Goal: Information Seeking & Learning: Learn about a topic

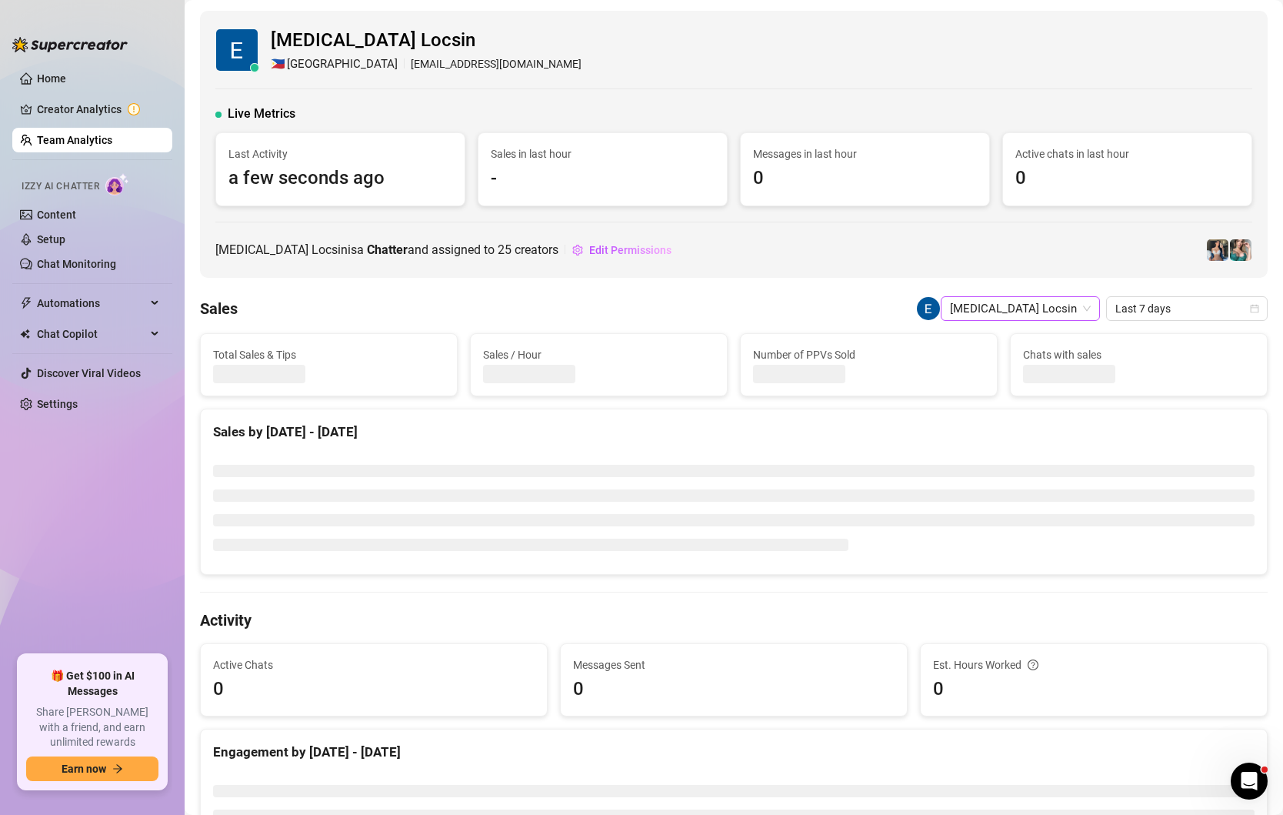
click at [1057, 312] on span "[MEDICAL_DATA] Locsin" at bounding box center [1020, 308] width 141 height 23
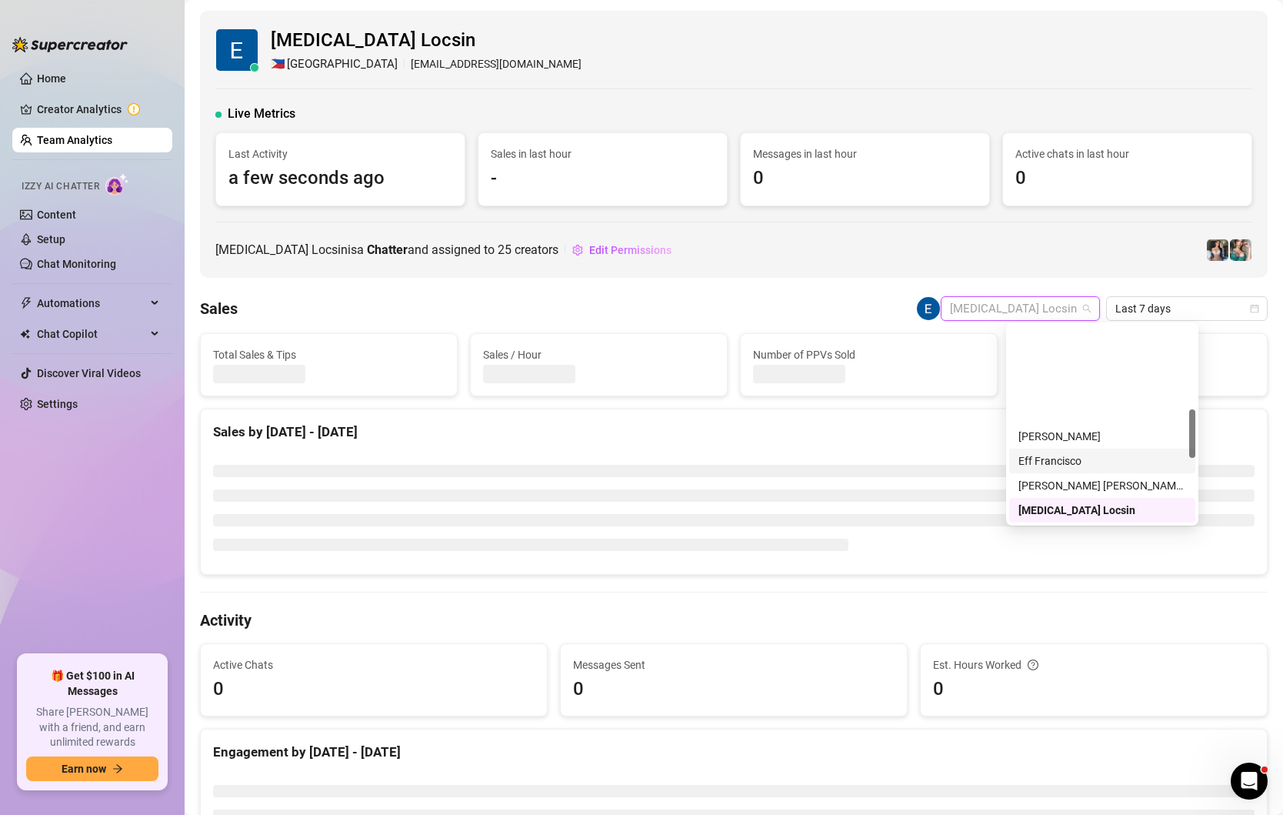
scroll to position [591, 0]
click at [1048, 460] on div "[PERSON_NAME]" at bounding box center [1102, 460] width 168 height 17
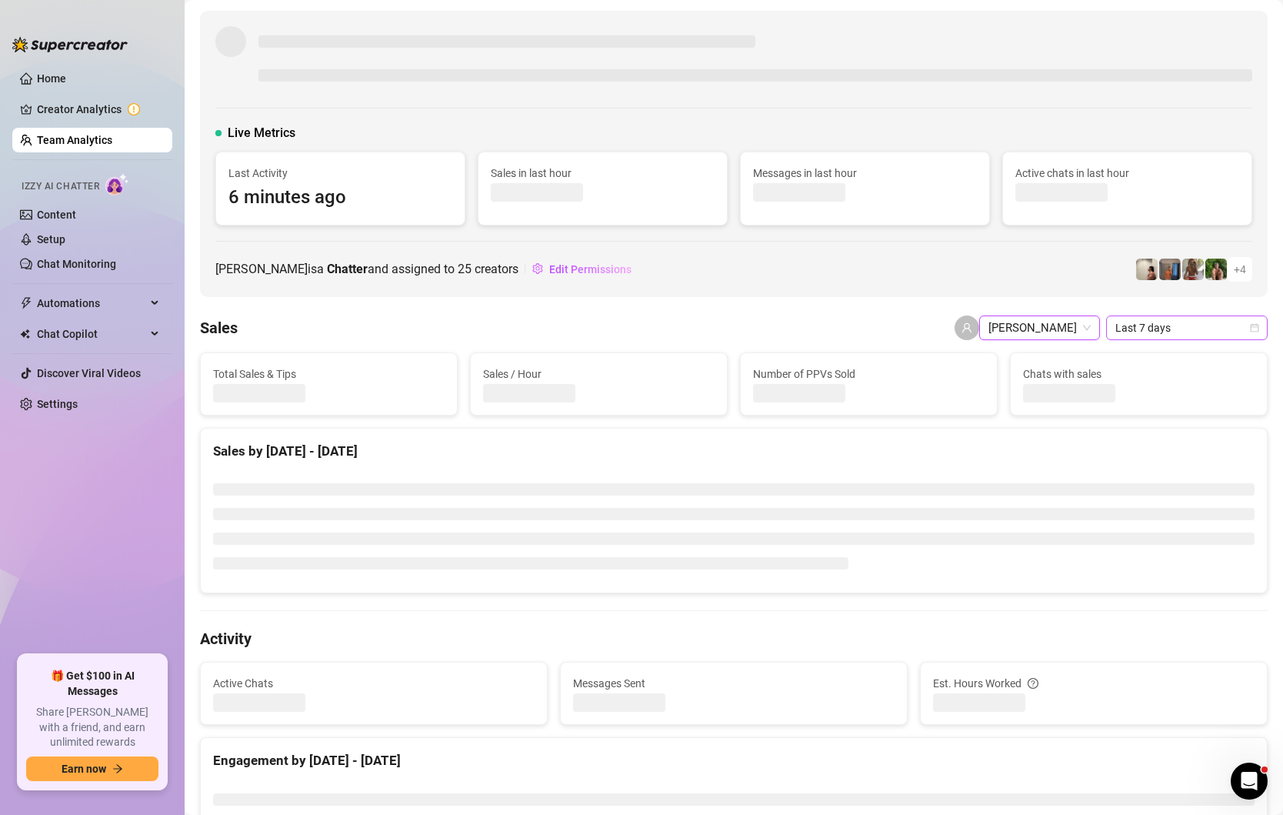
click at [1255, 333] on span "Last 7 days" at bounding box center [1186, 327] width 143 height 23
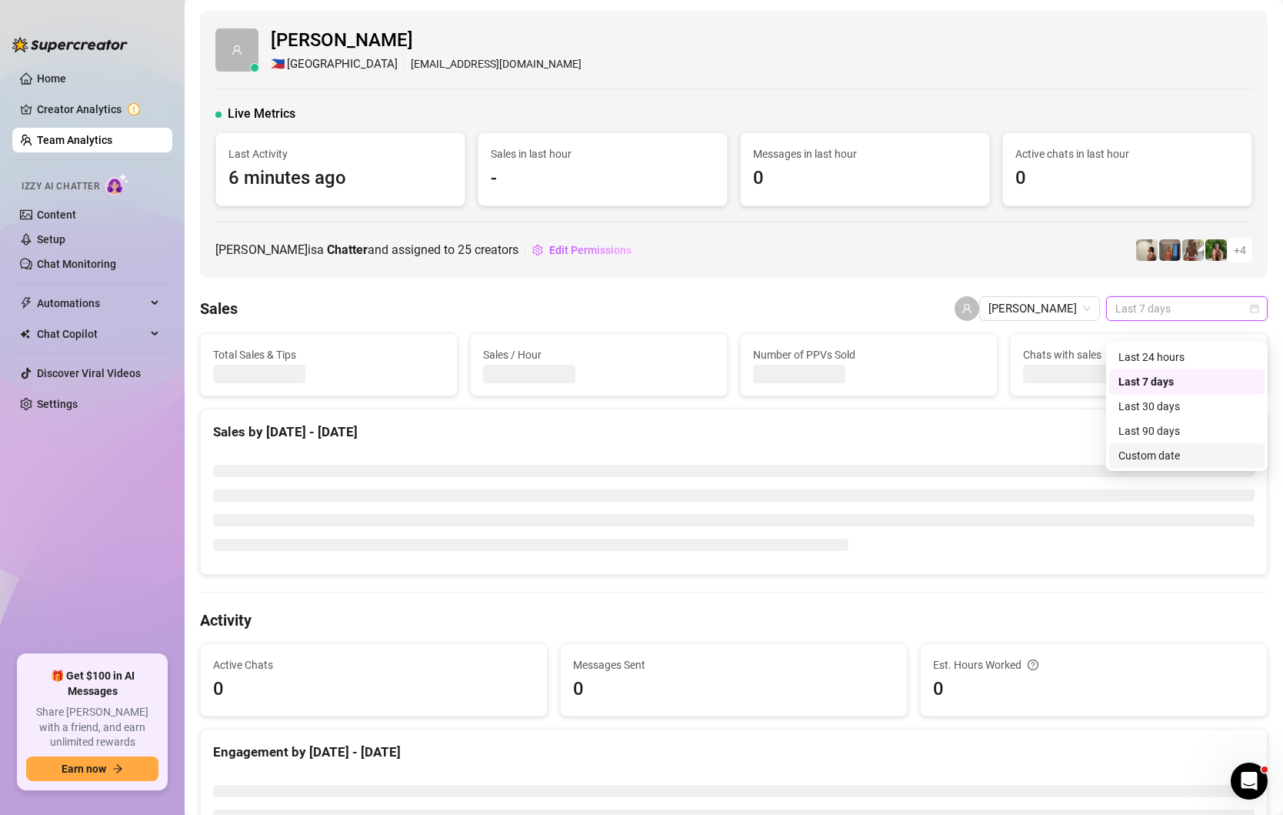
click at [1150, 458] on div "Custom date" at bounding box center [1186, 455] width 137 height 17
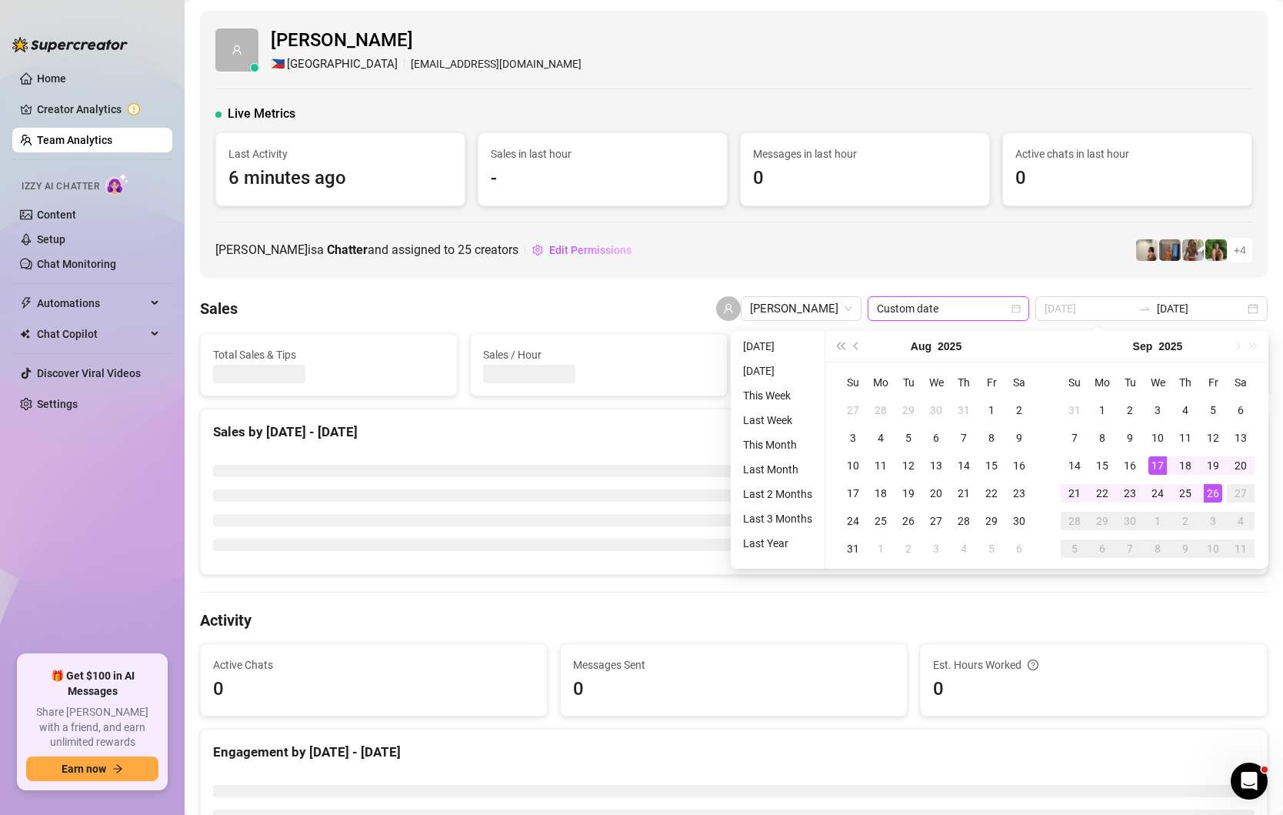
type input "[DATE]"
click at [1209, 493] on div "26" at bounding box center [1213, 493] width 18 height 18
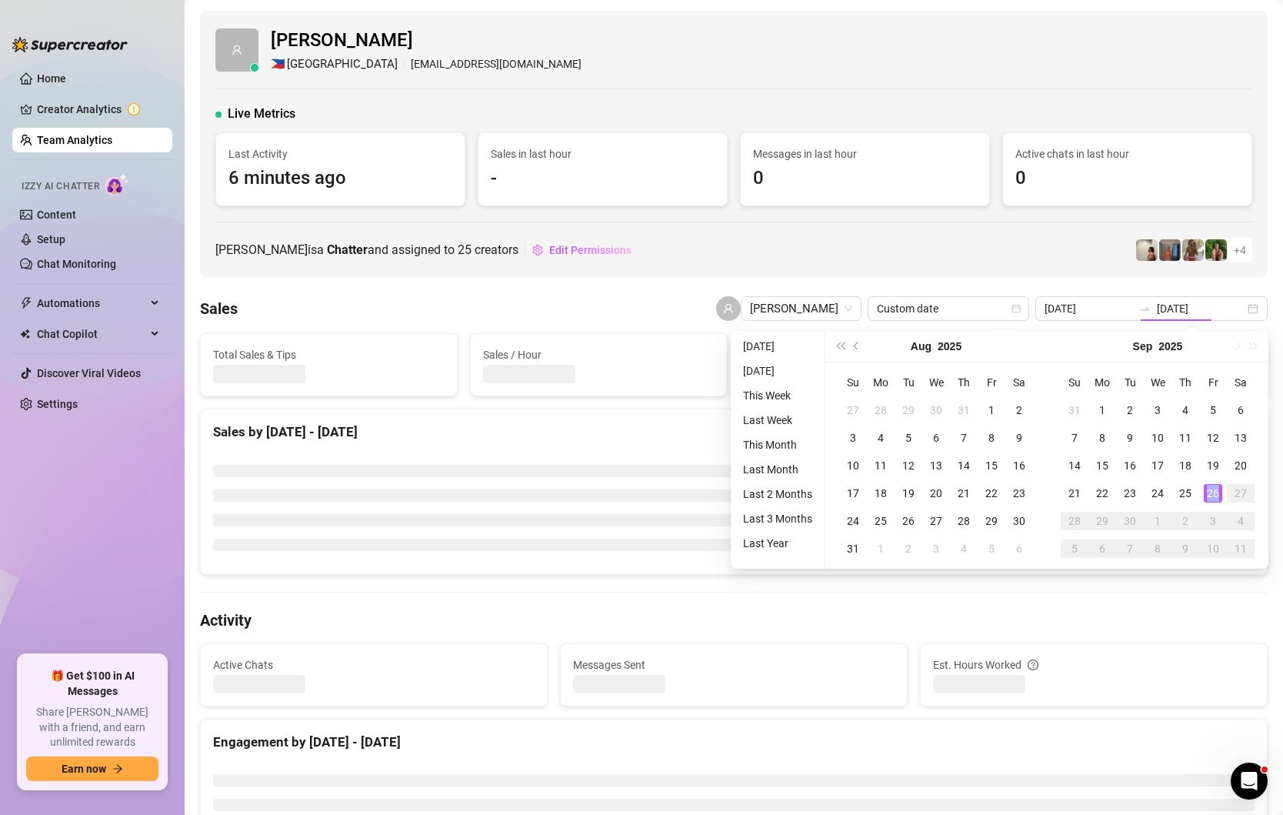
type input "[DATE]"
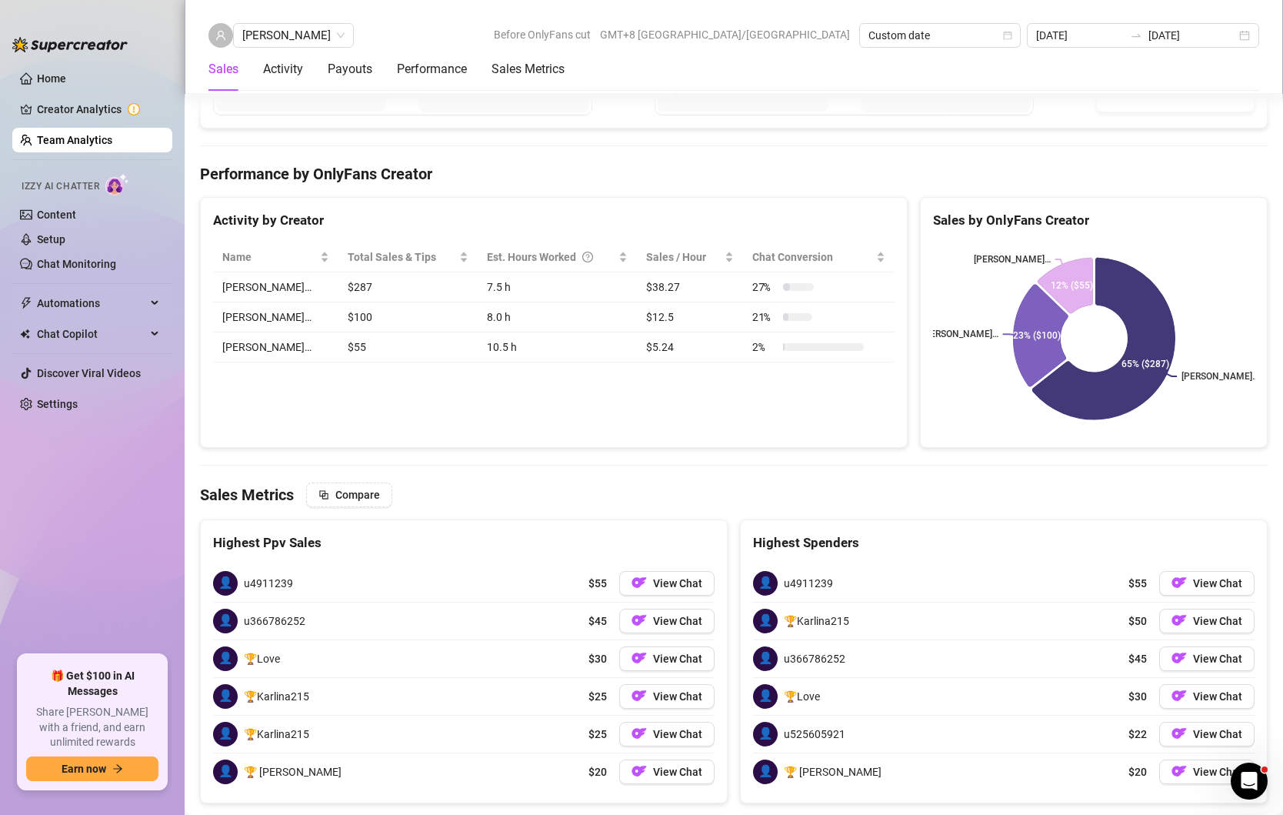
scroll to position [2333, 0]
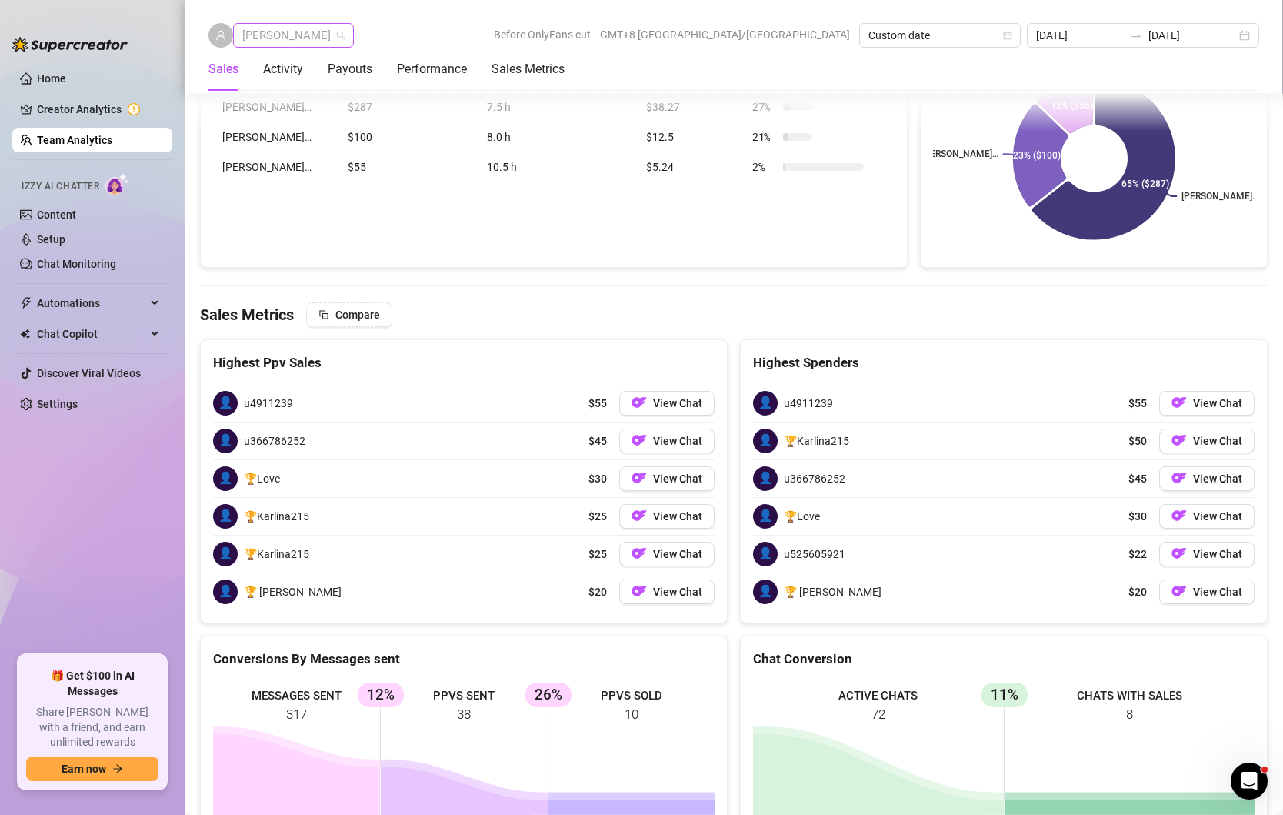
click at [304, 35] on div "[PERSON_NAME]" at bounding box center [293, 35] width 121 height 25
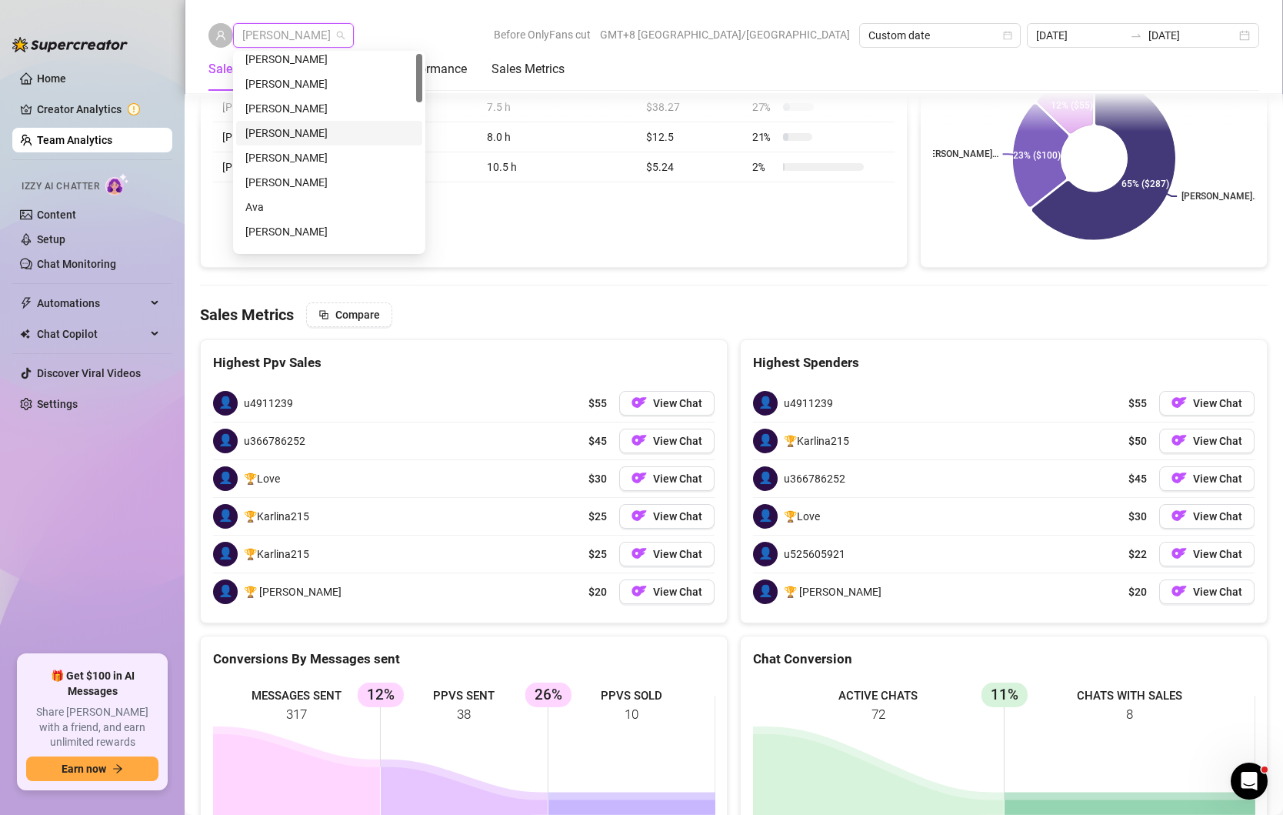
scroll to position [0, 0]
click at [282, 132] on div "[PERSON_NAME]" at bounding box center [329, 140] width 168 height 17
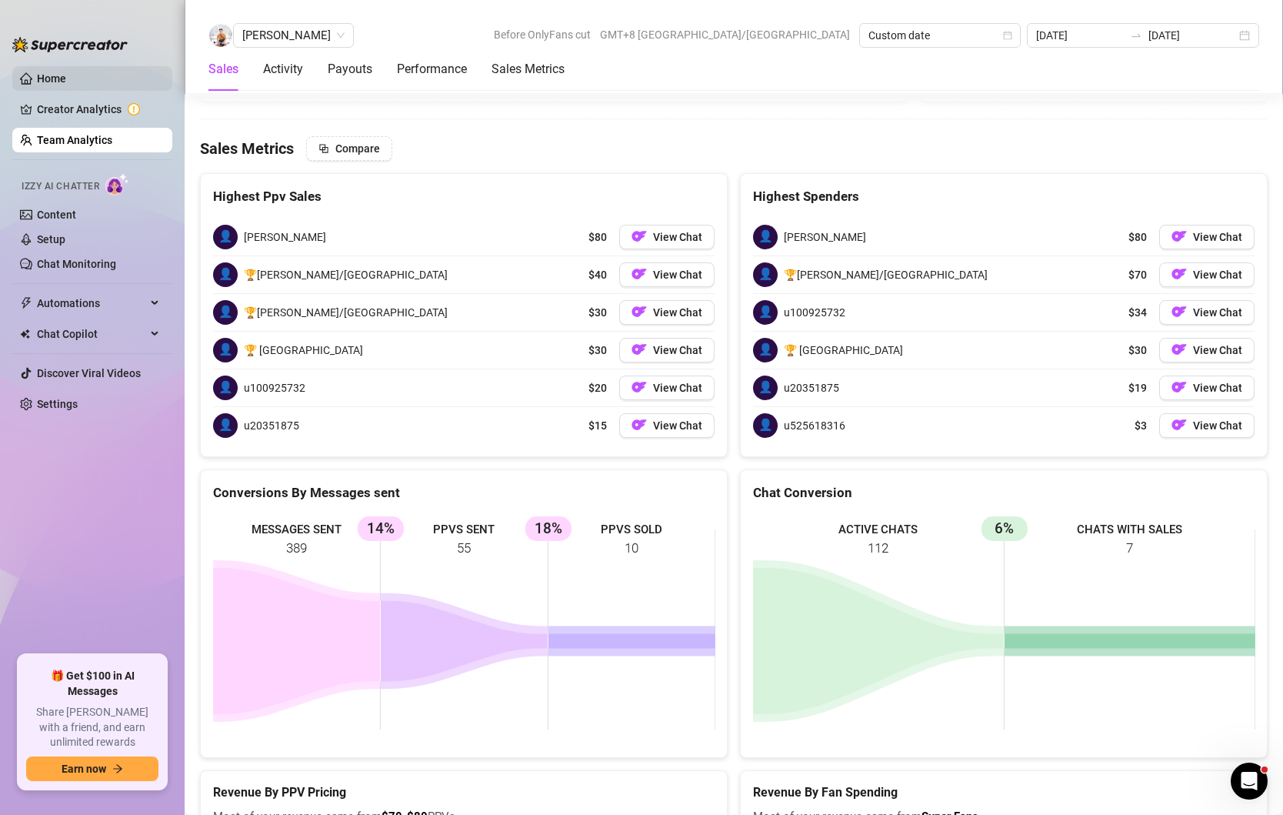
scroll to position [2414, 0]
click at [306, 28] on span "[PERSON_NAME]" at bounding box center [293, 35] width 102 height 23
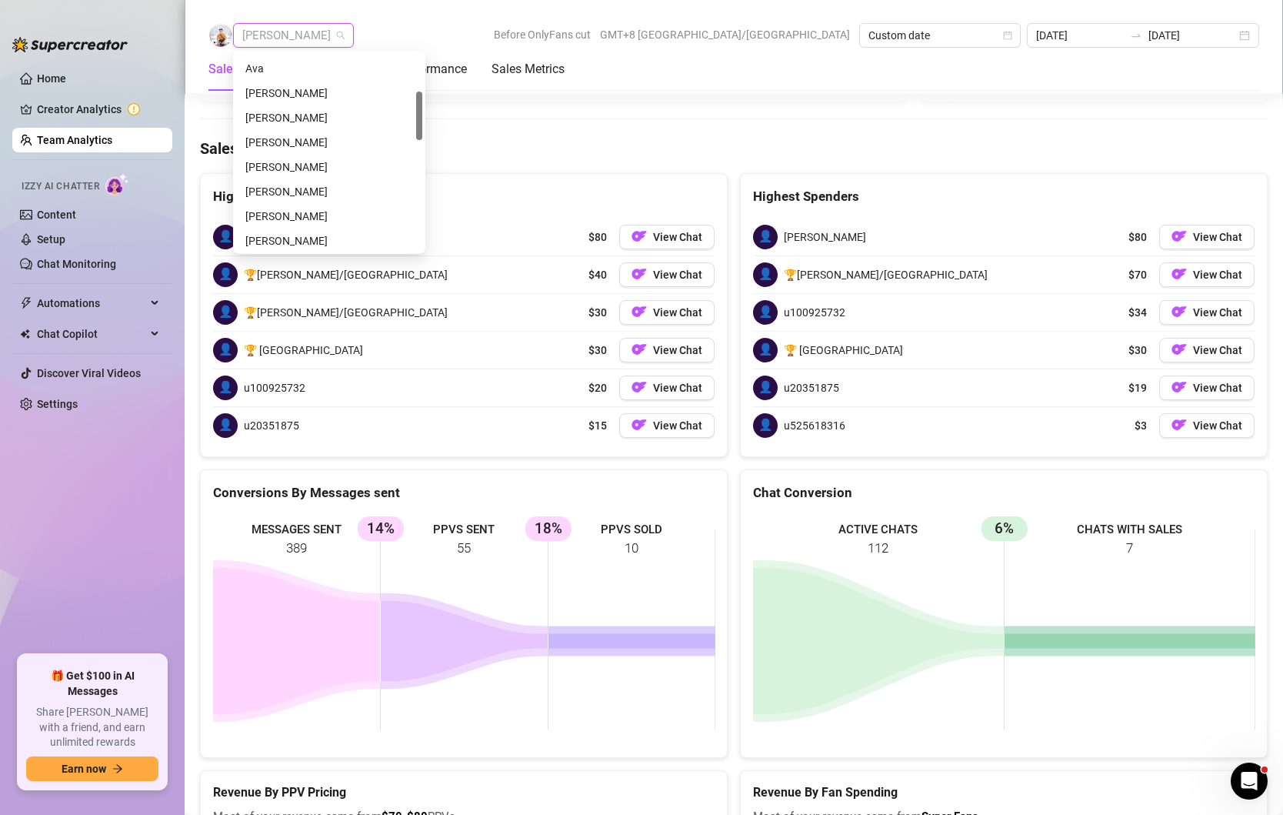
scroll to position [148, 0]
click at [303, 162] on div "[PERSON_NAME]" at bounding box center [329, 163] width 168 height 17
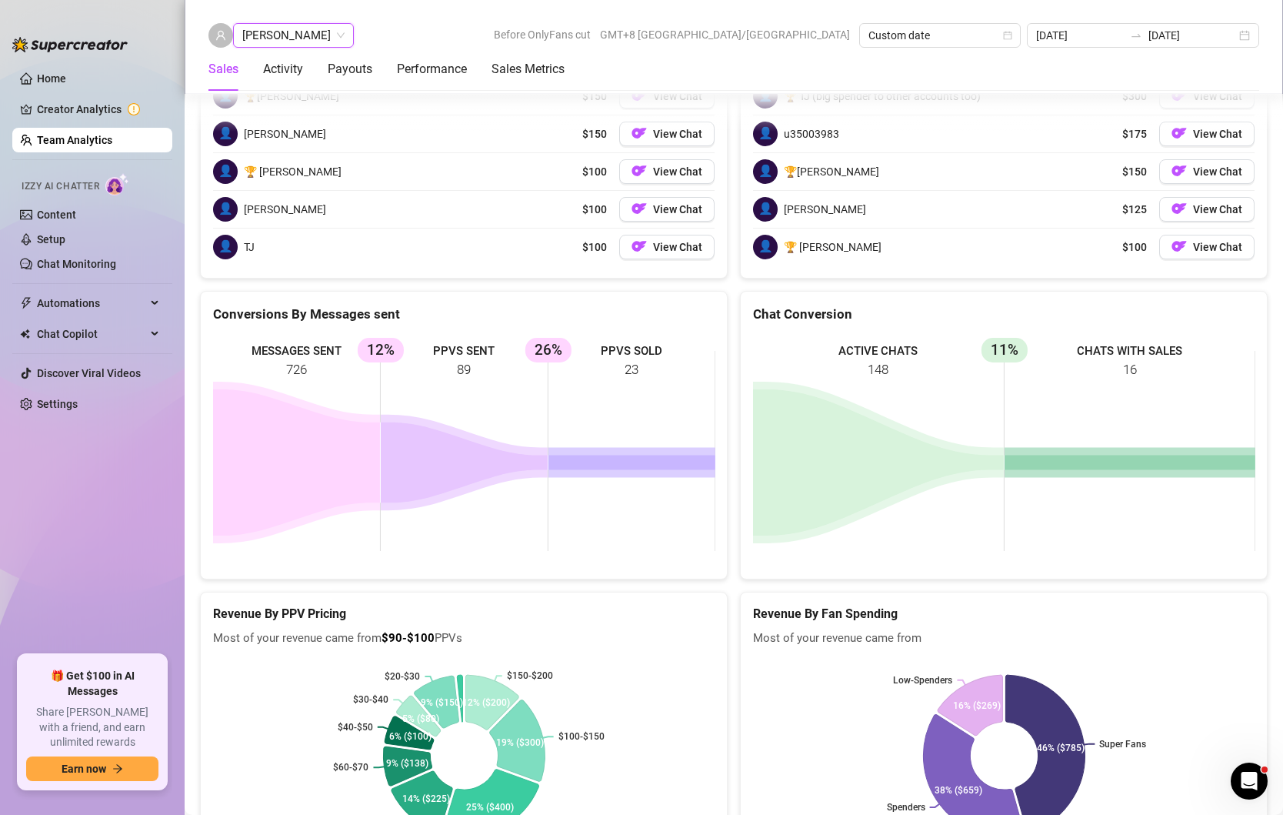
scroll to position [2504, 0]
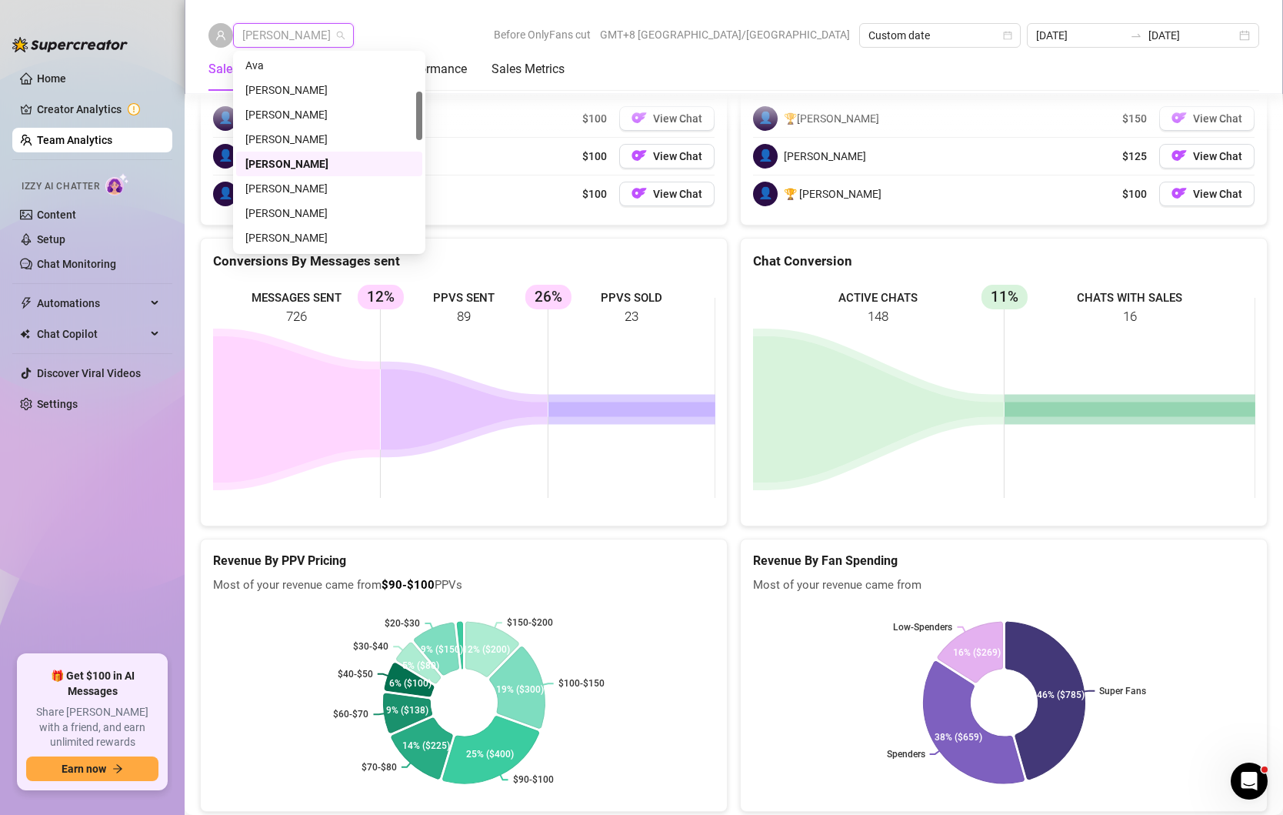
click at [345, 39] on span "[PERSON_NAME]" at bounding box center [293, 35] width 102 height 23
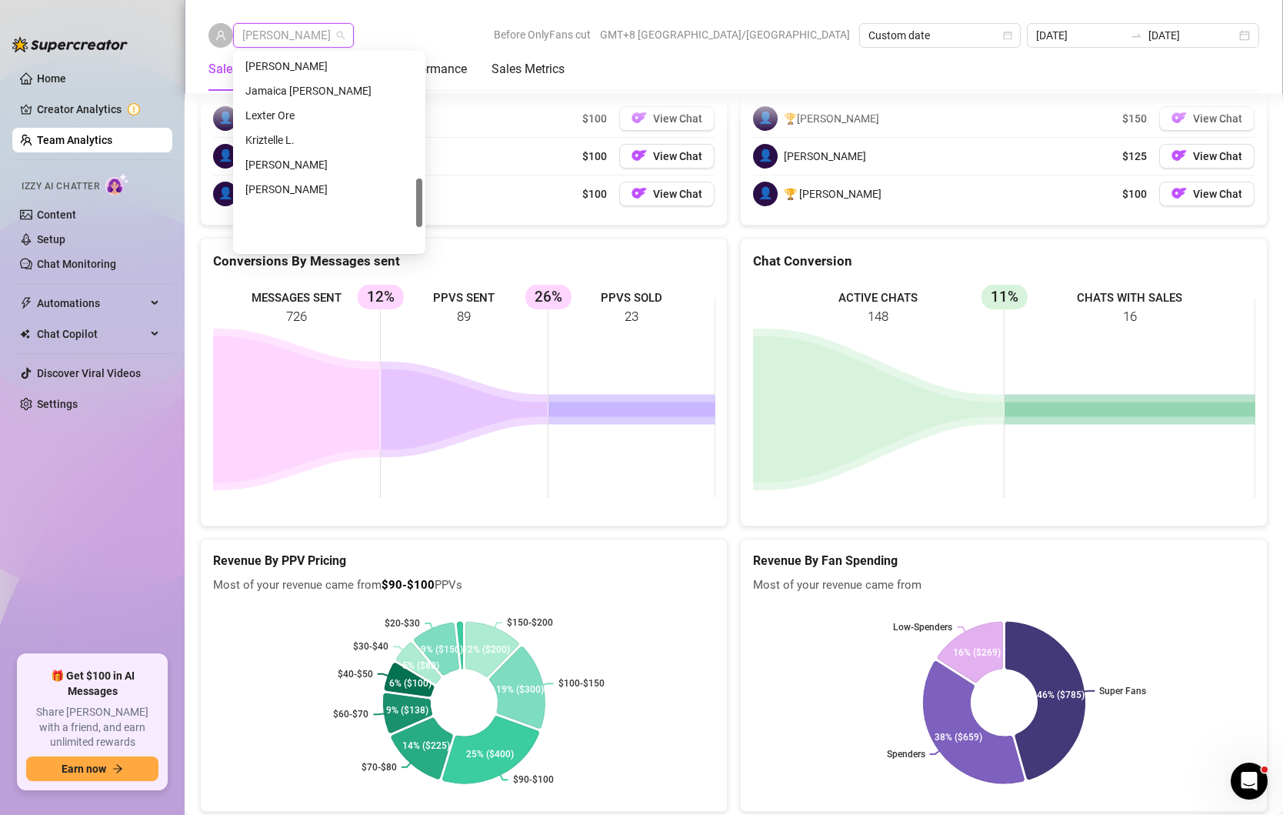
scroll to position [0, 0]
click at [288, 73] on div "[PERSON_NAME]" at bounding box center [329, 66] width 168 height 17
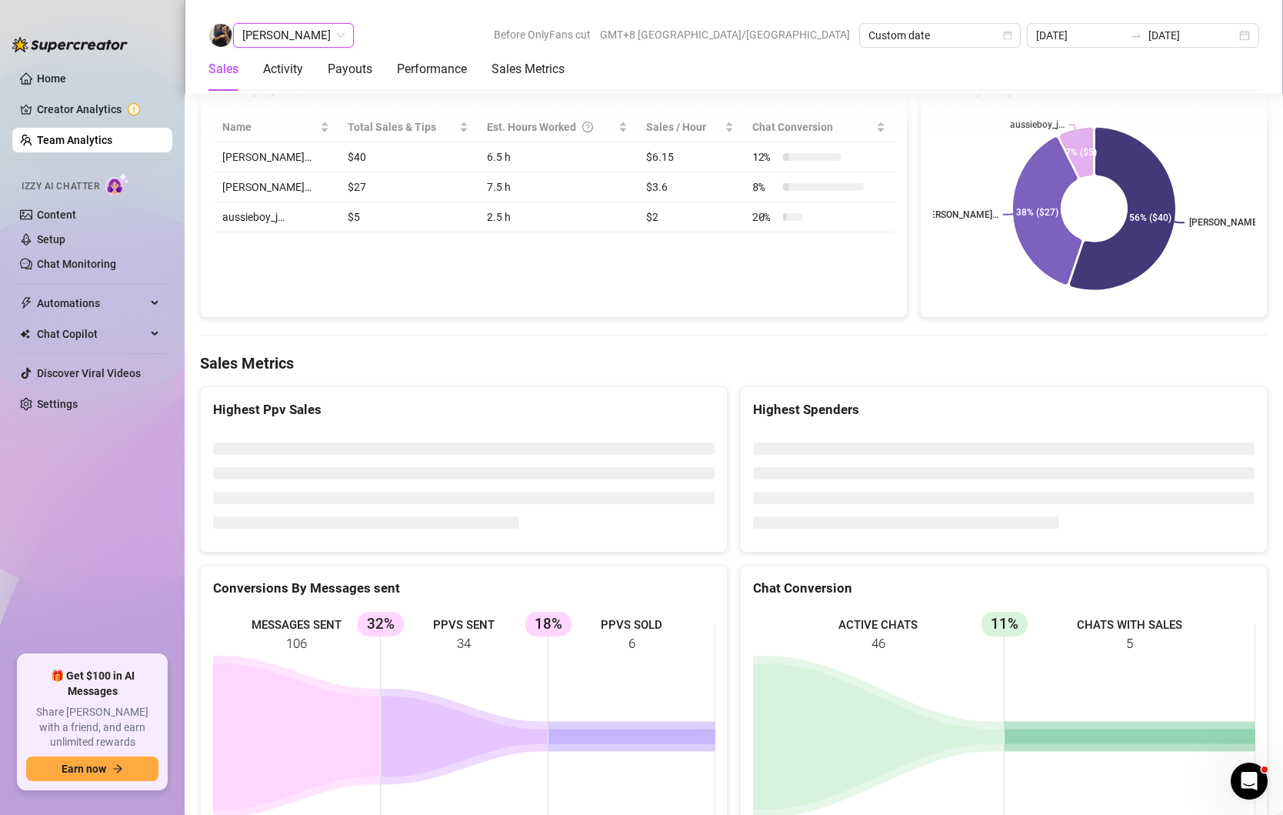
scroll to position [2305, 0]
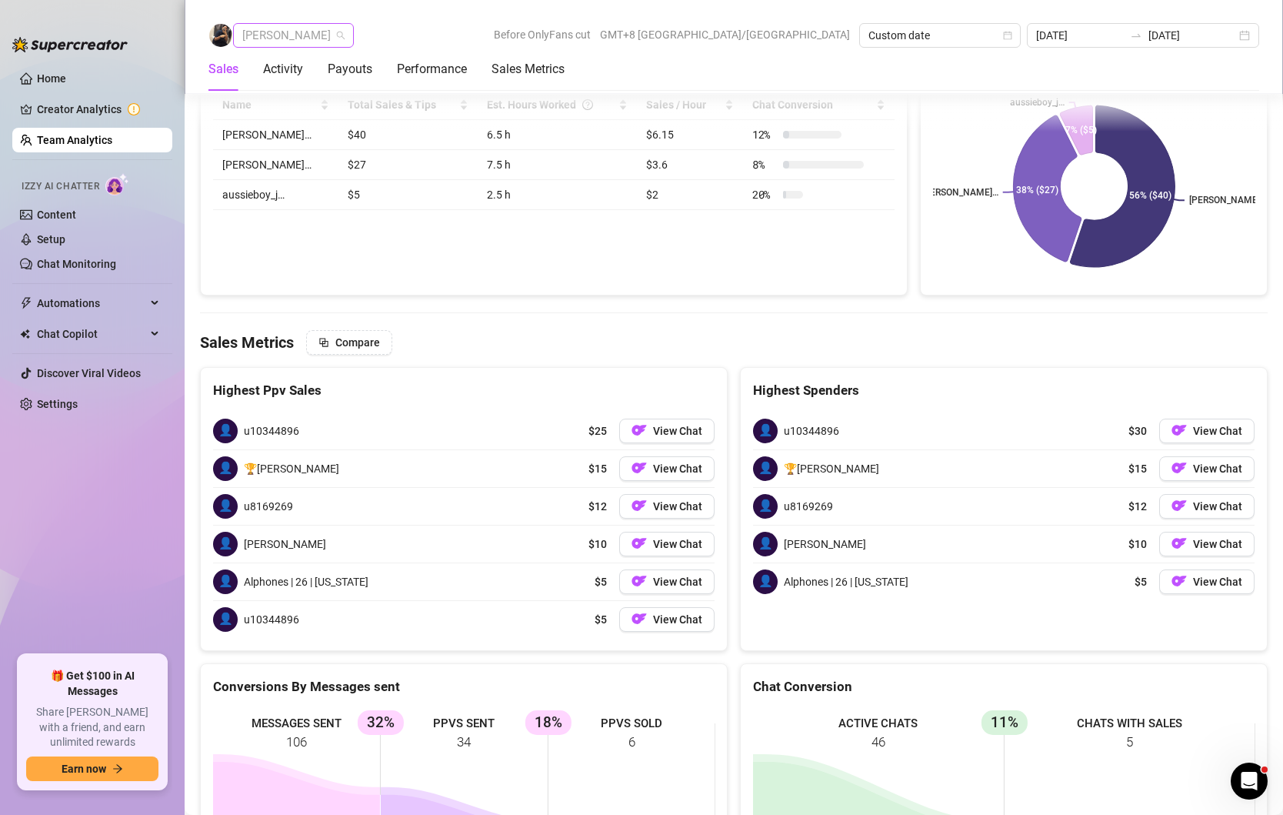
click at [294, 32] on span "[PERSON_NAME]" at bounding box center [293, 35] width 102 height 23
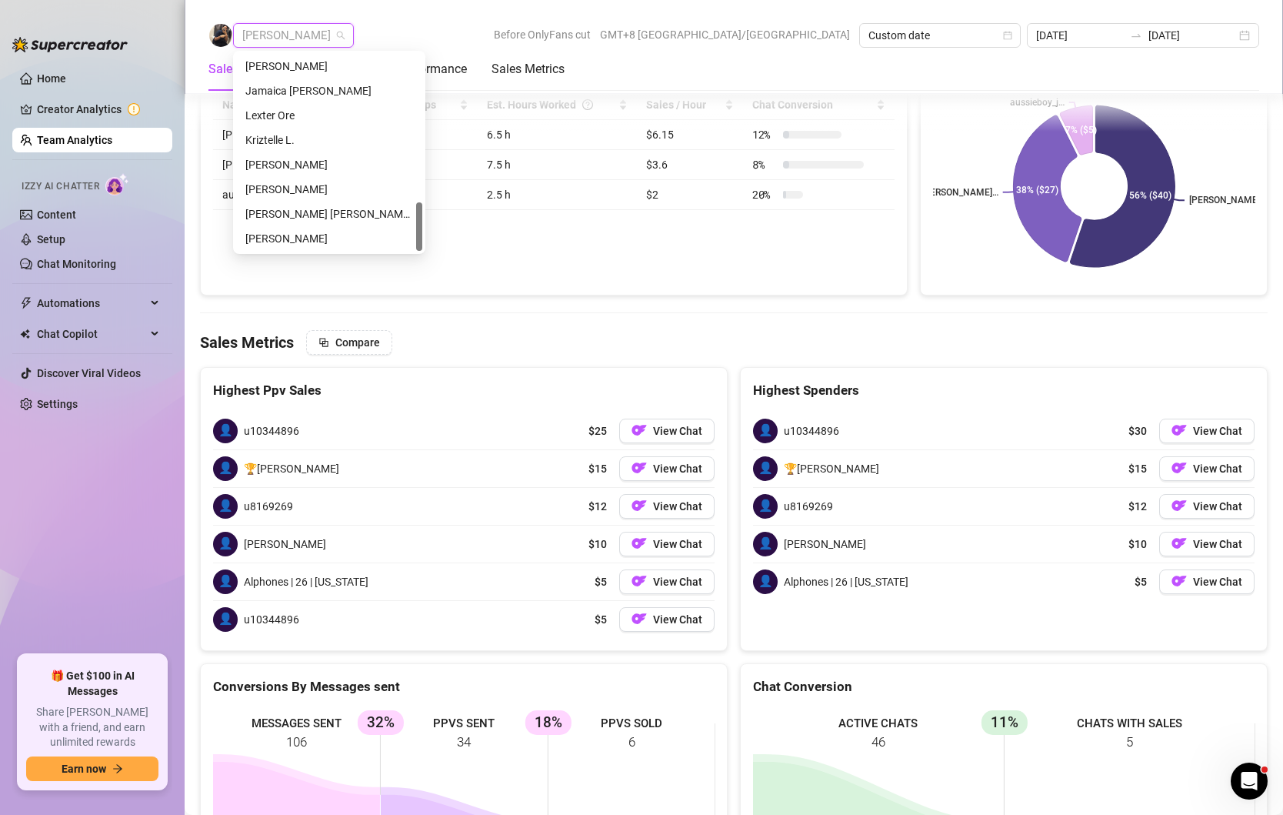
scroll to position [591, 0]
click at [272, 114] on div "Lexter Ore" at bounding box center [329, 115] width 168 height 17
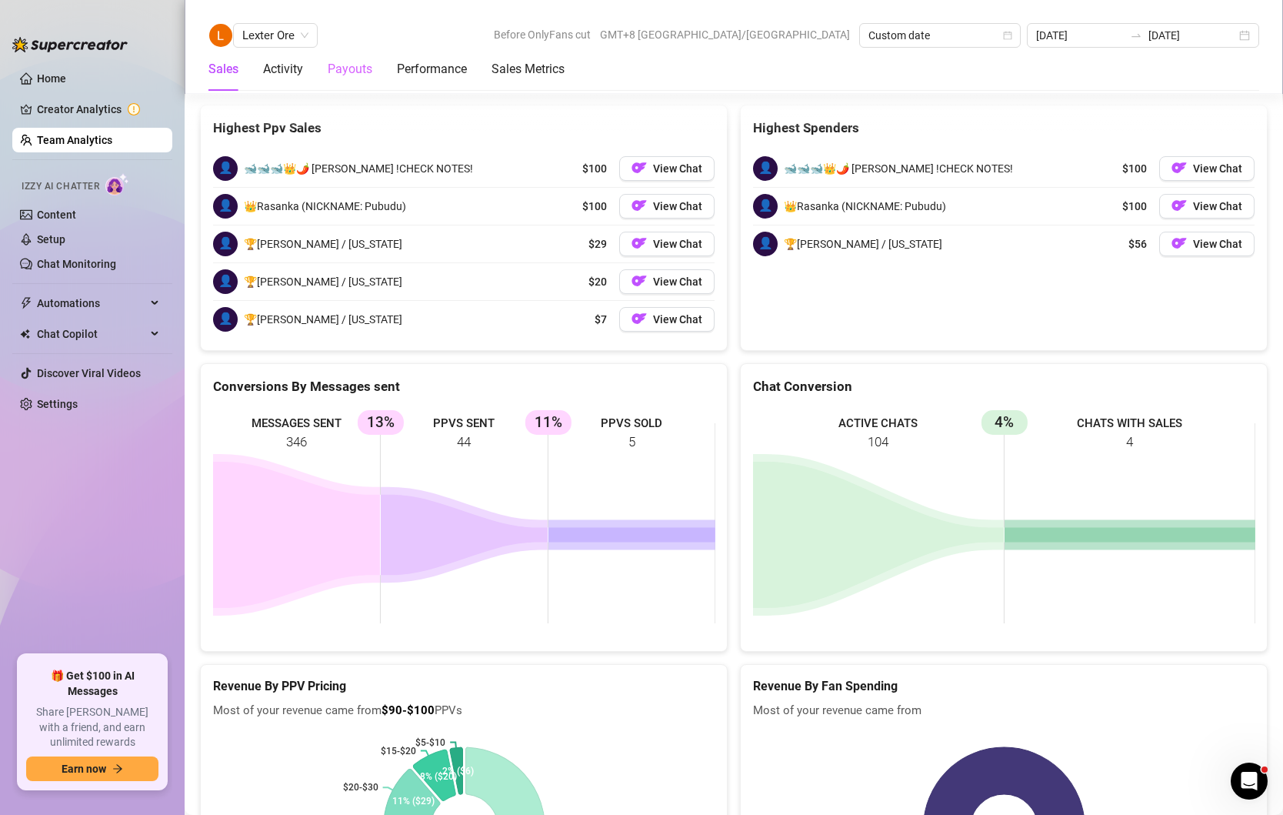
scroll to position [2304, 0]
click at [82, 134] on link "Team Analytics" at bounding box center [74, 140] width 75 height 12
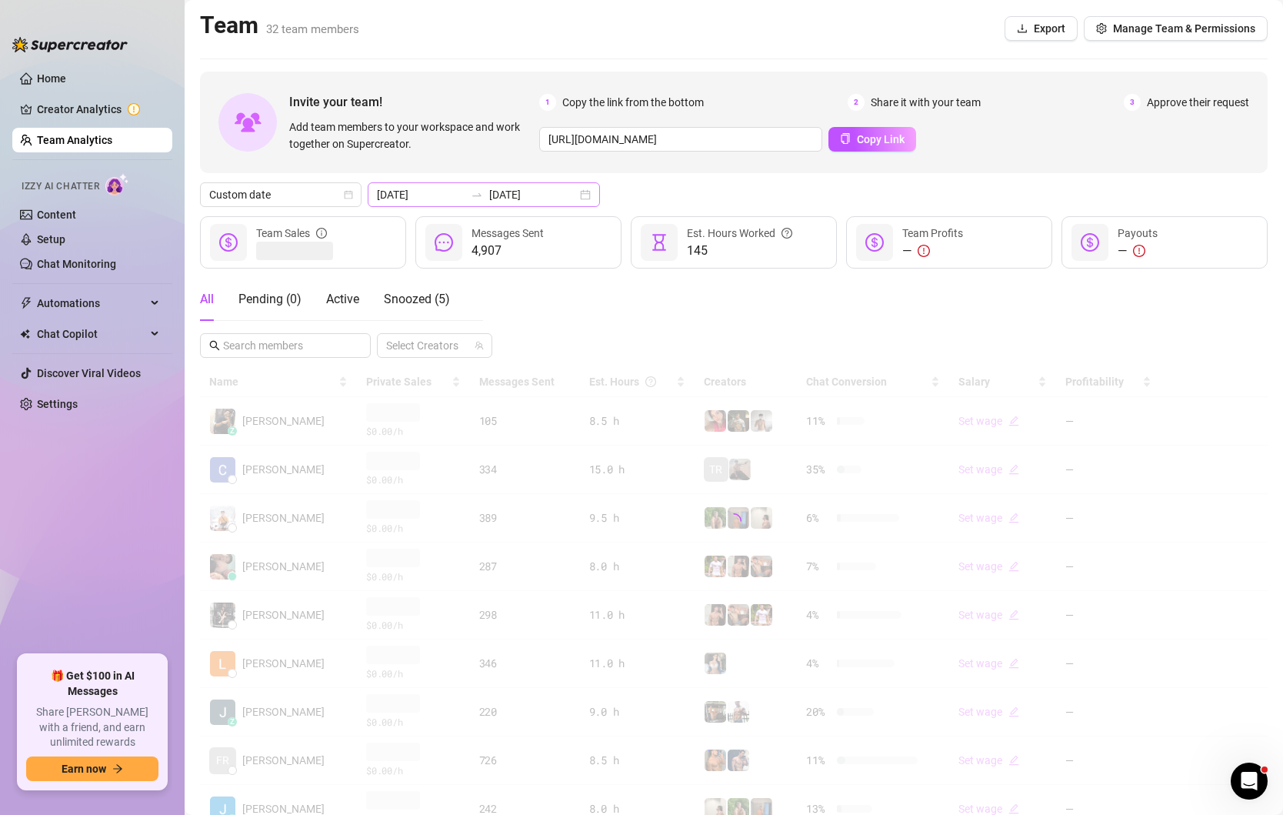
click at [561, 202] on div "[DATE] [DATE]" at bounding box center [484, 194] width 232 height 25
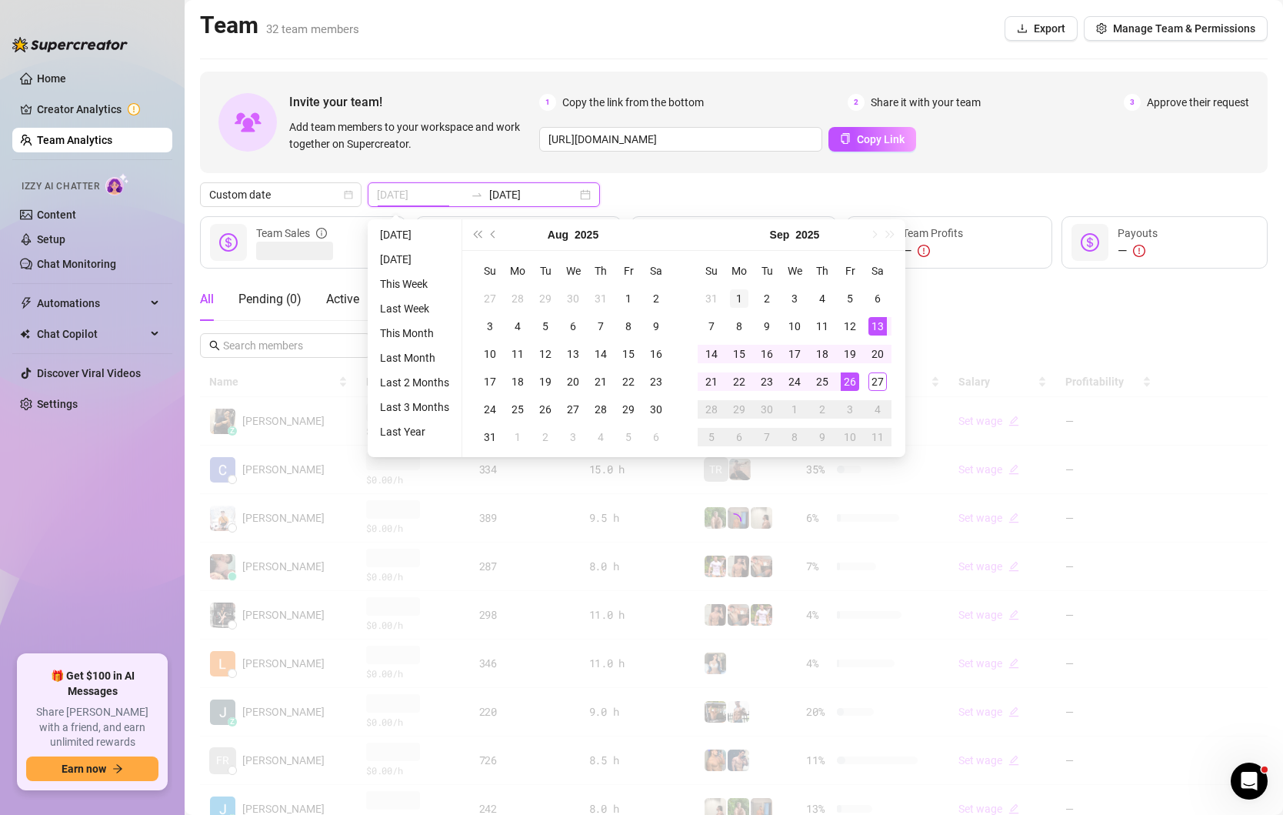
type input "[DATE]"
click at [738, 295] on div "1" at bounding box center [739, 298] width 18 height 18
type input "[DATE]"
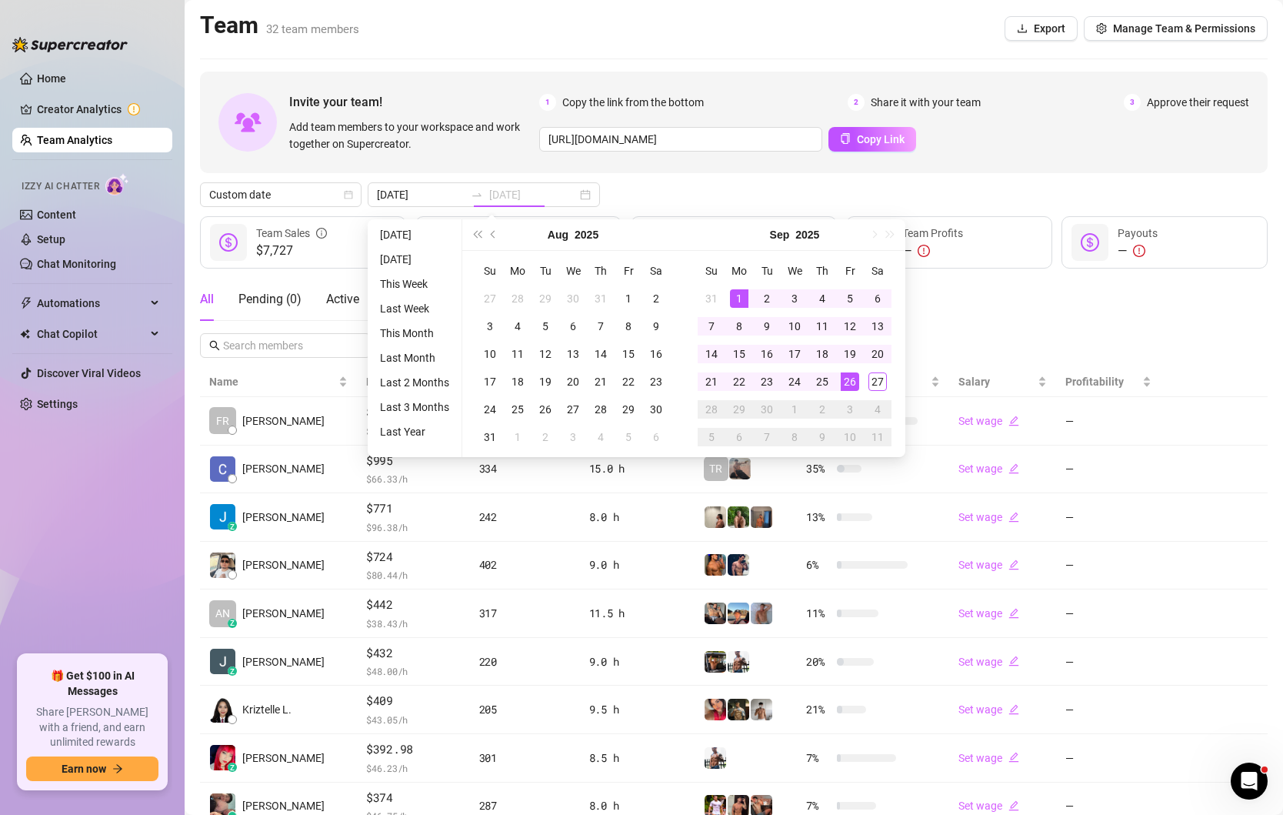
click at [844, 378] on div "26" at bounding box center [850, 381] width 18 height 18
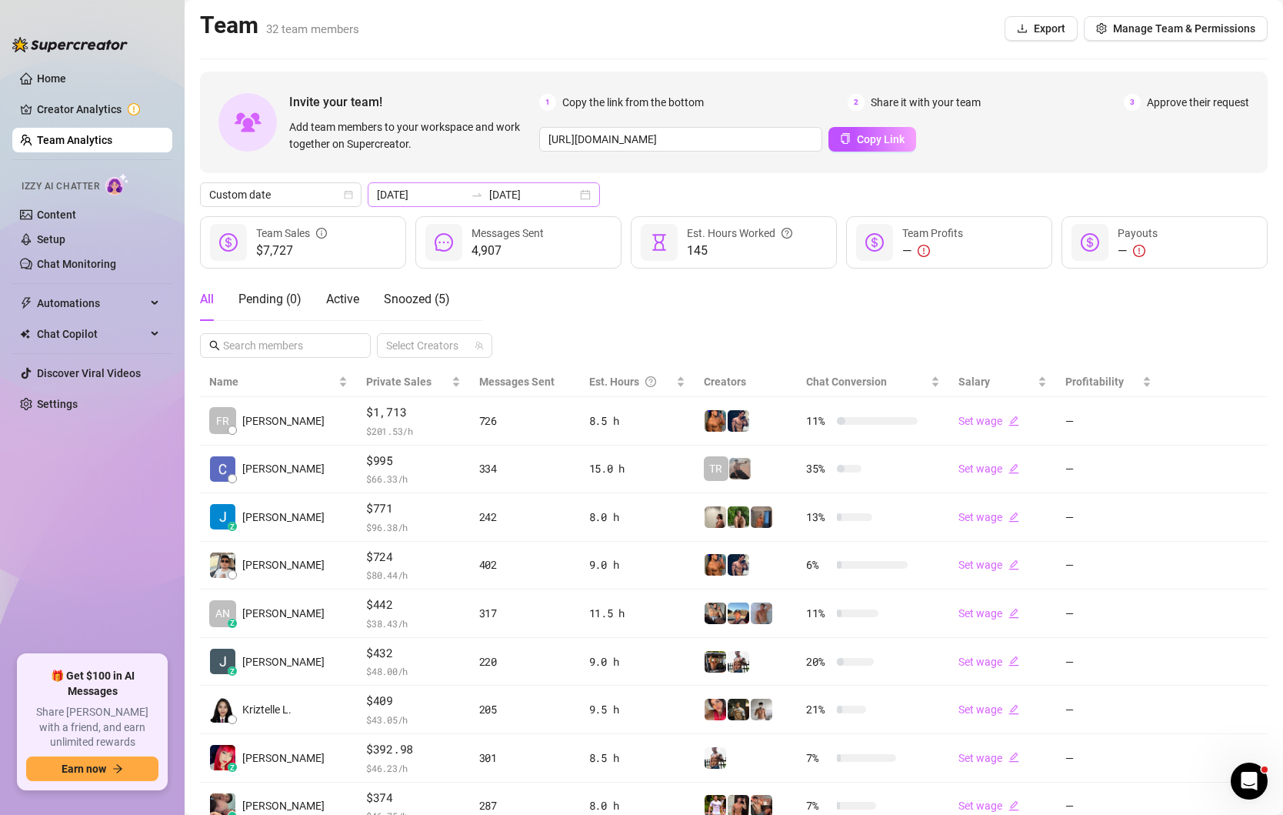
click at [551, 195] on div "[DATE] [DATE]" at bounding box center [484, 194] width 232 height 25
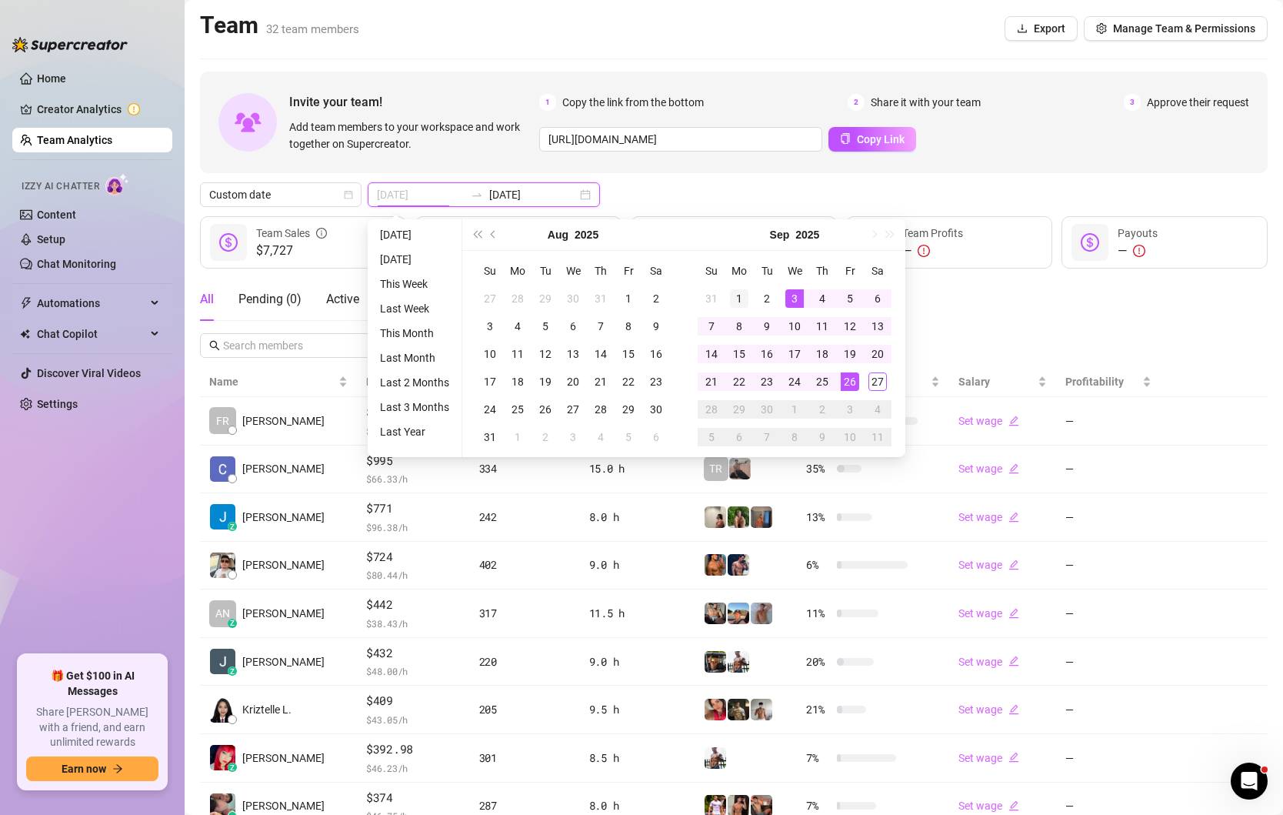
type input "[DATE]"
click at [746, 291] on div "1" at bounding box center [739, 298] width 18 height 18
type input "[DATE]"
click at [853, 380] on div "26" at bounding box center [850, 381] width 18 height 18
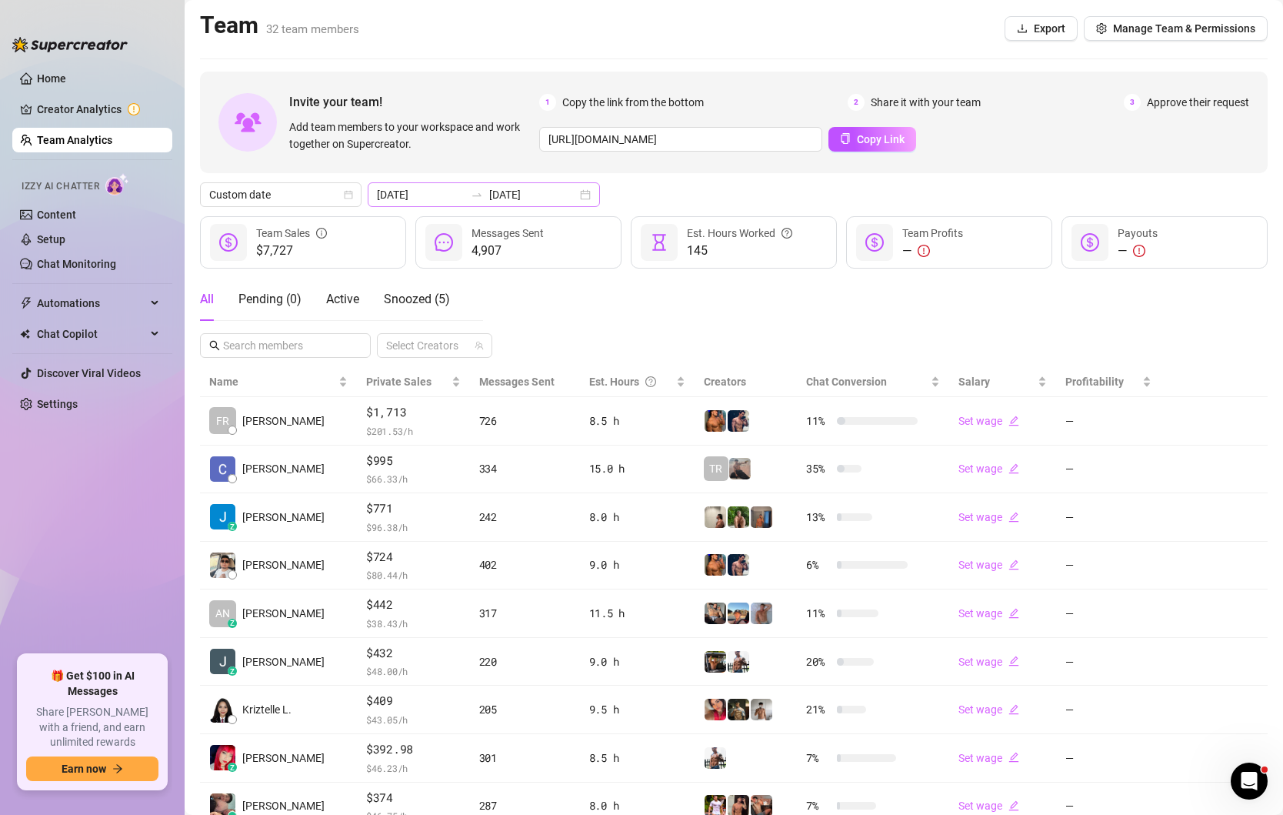
click at [558, 195] on div "[DATE] [DATE]" at bounding box center [484, 194] width 232 height 25
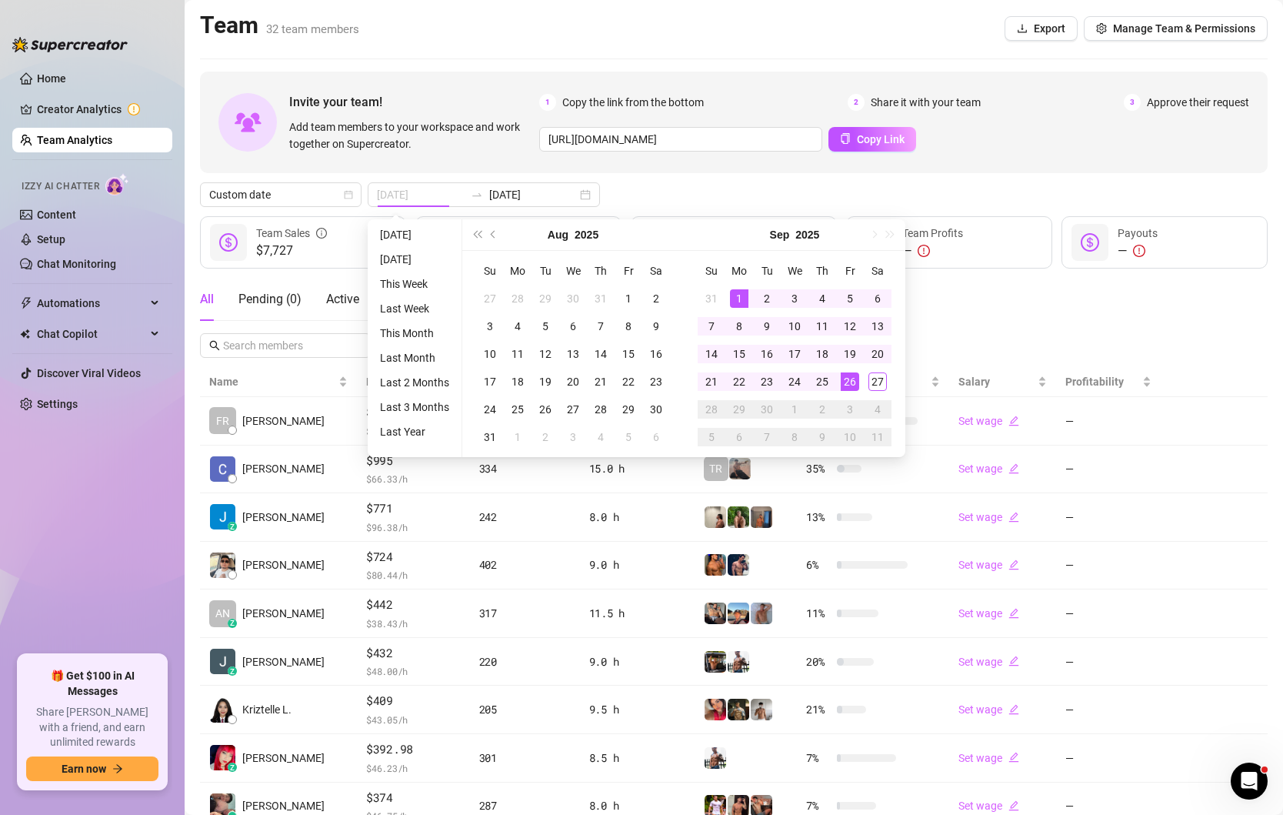
type input "[DATE]"
click at [740, 299] on div "1" at bounding box center [739, 298] width 18 height 18
type input "[DATE]"
click at [845, 382] on div "26" at bounding box center [850, 381] width 18 height 18
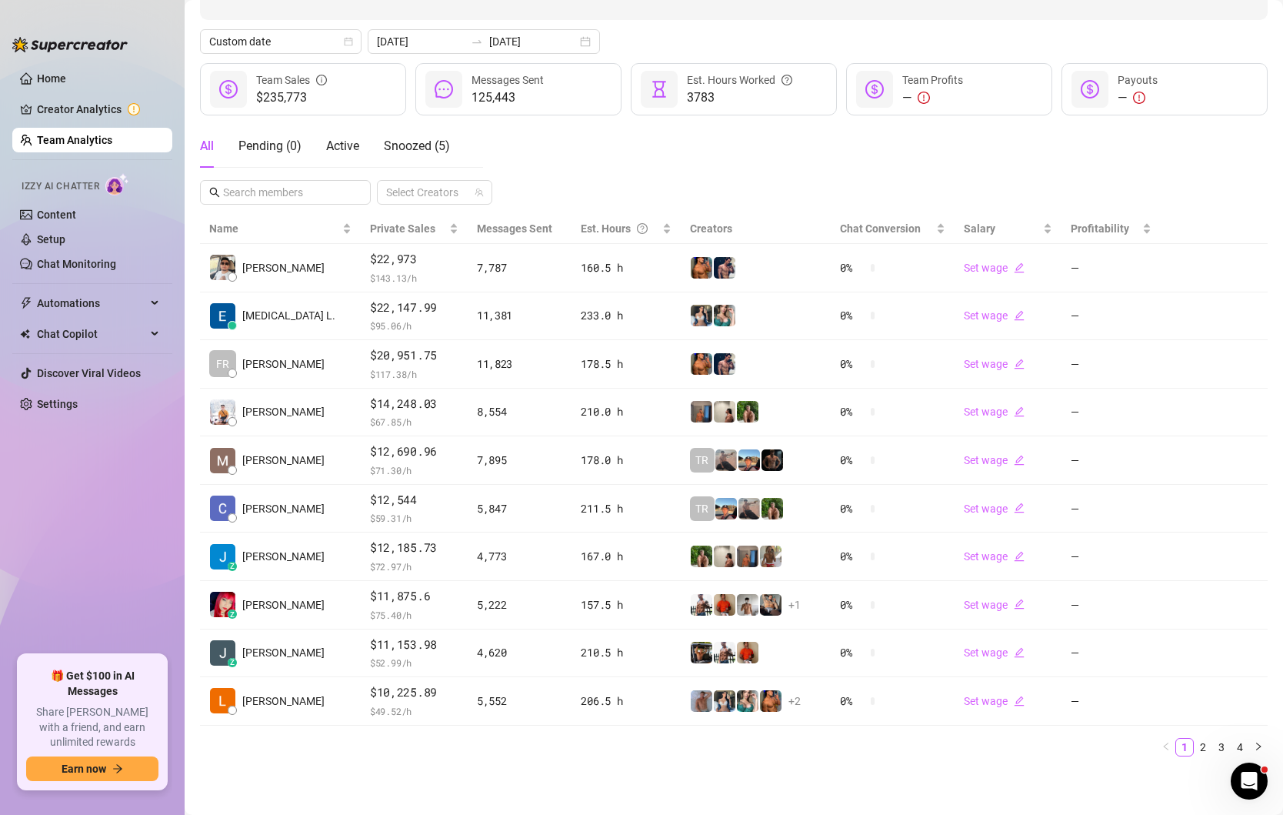
scroll to position [154, 0]
click at [1195, 745] on link "2" at bounding box center [1203, 746] width 17 height 17
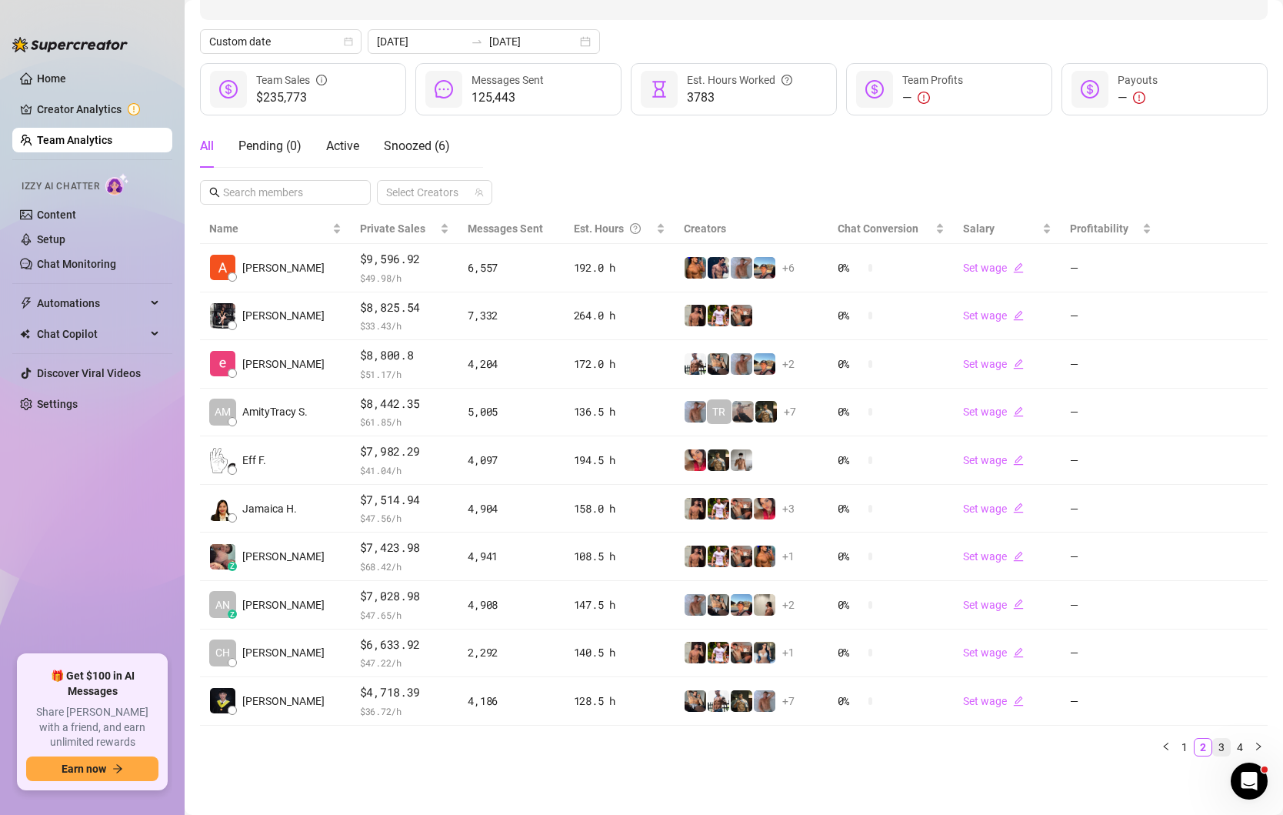
click at [1220, 744] on link "3" at bounding box center [1221, 746] width 17 height 17
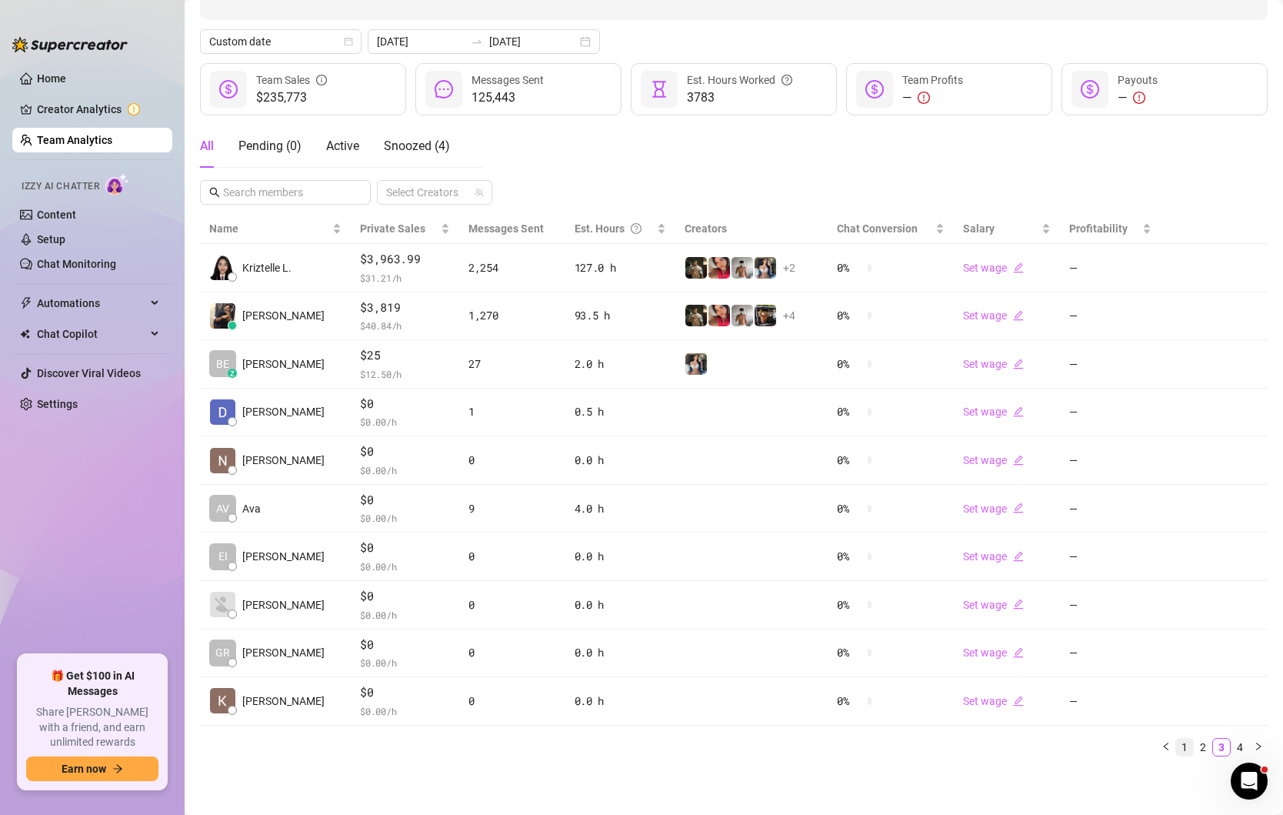
click at [1184, 745] on link "1" at bounding box center [1184, 746] width 17 height 17
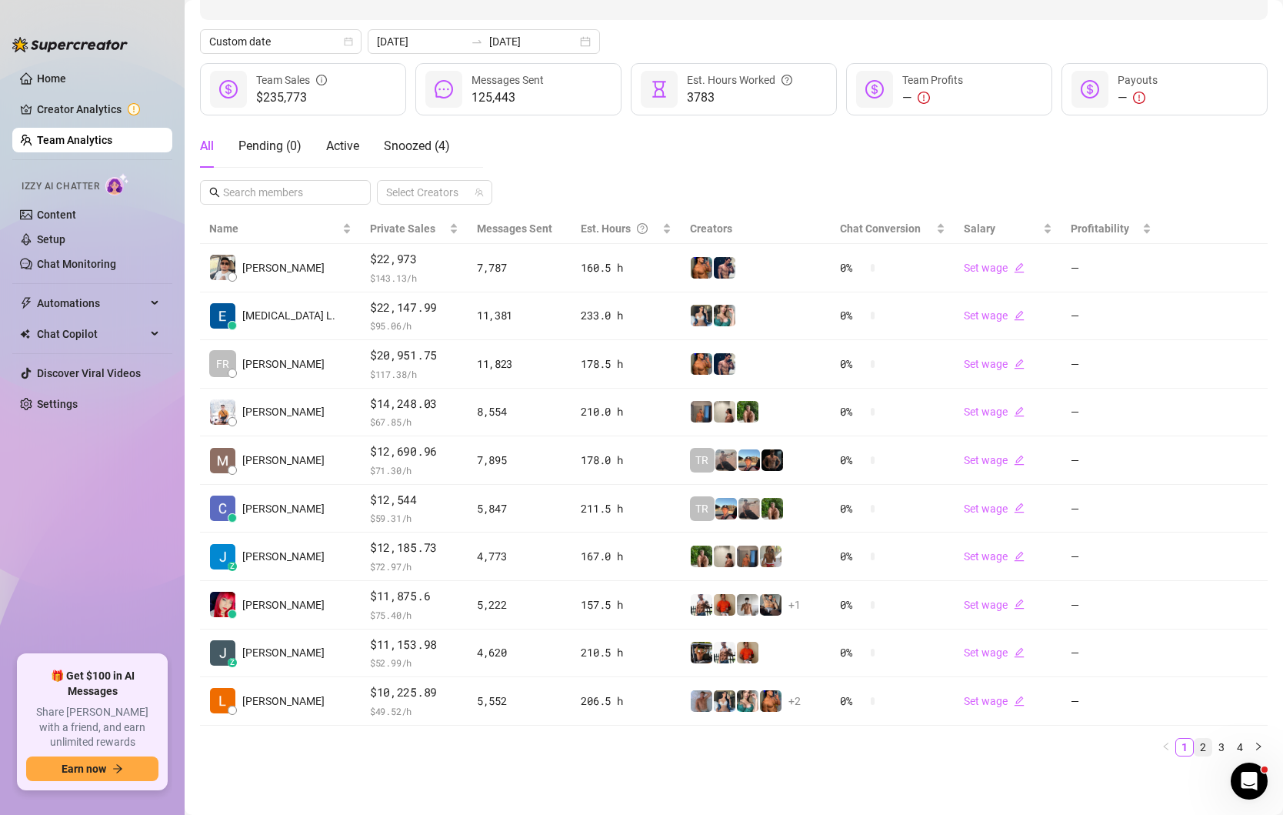
click at [1202, 747] on link "2" at bounding box center [1203, 746] width 17 height 17
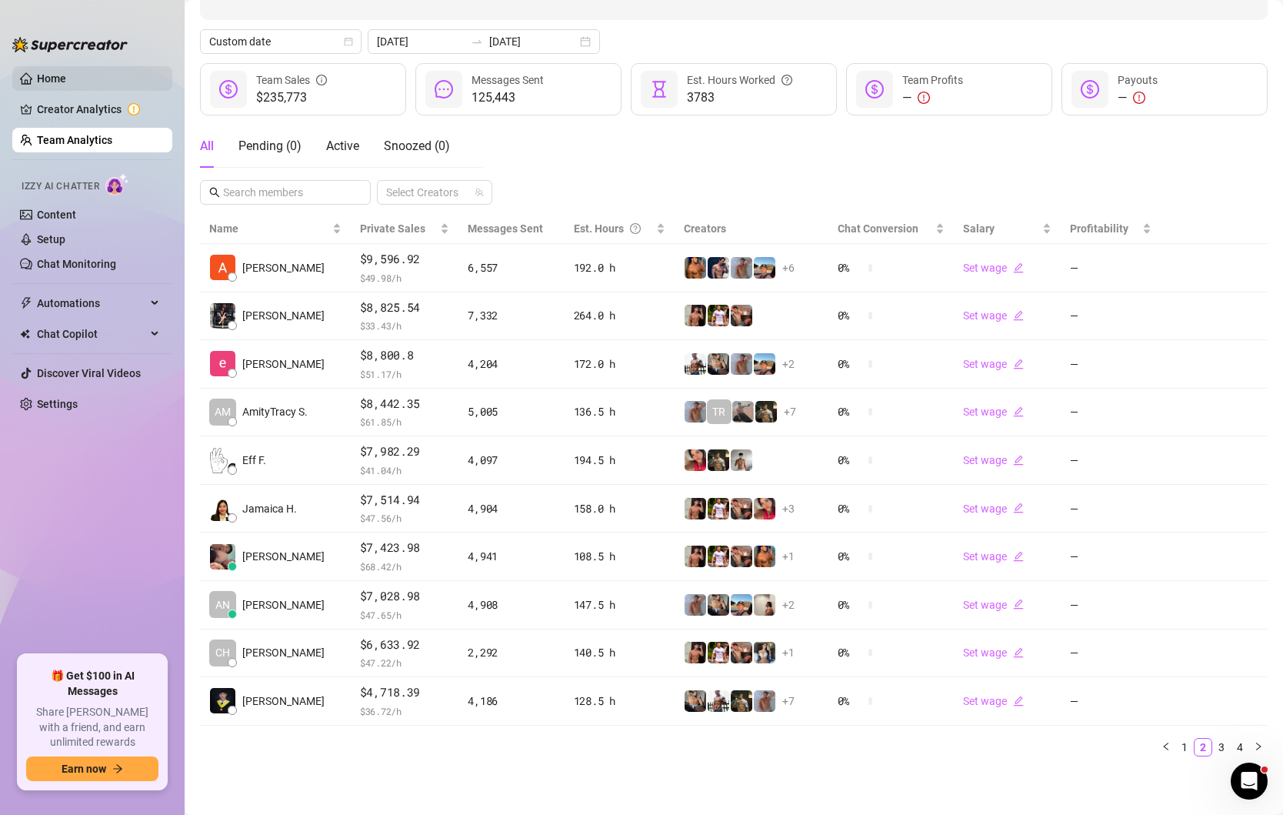
click at [37, 75] on link "Home" at bounding box center [51, 78] width 29 height 12
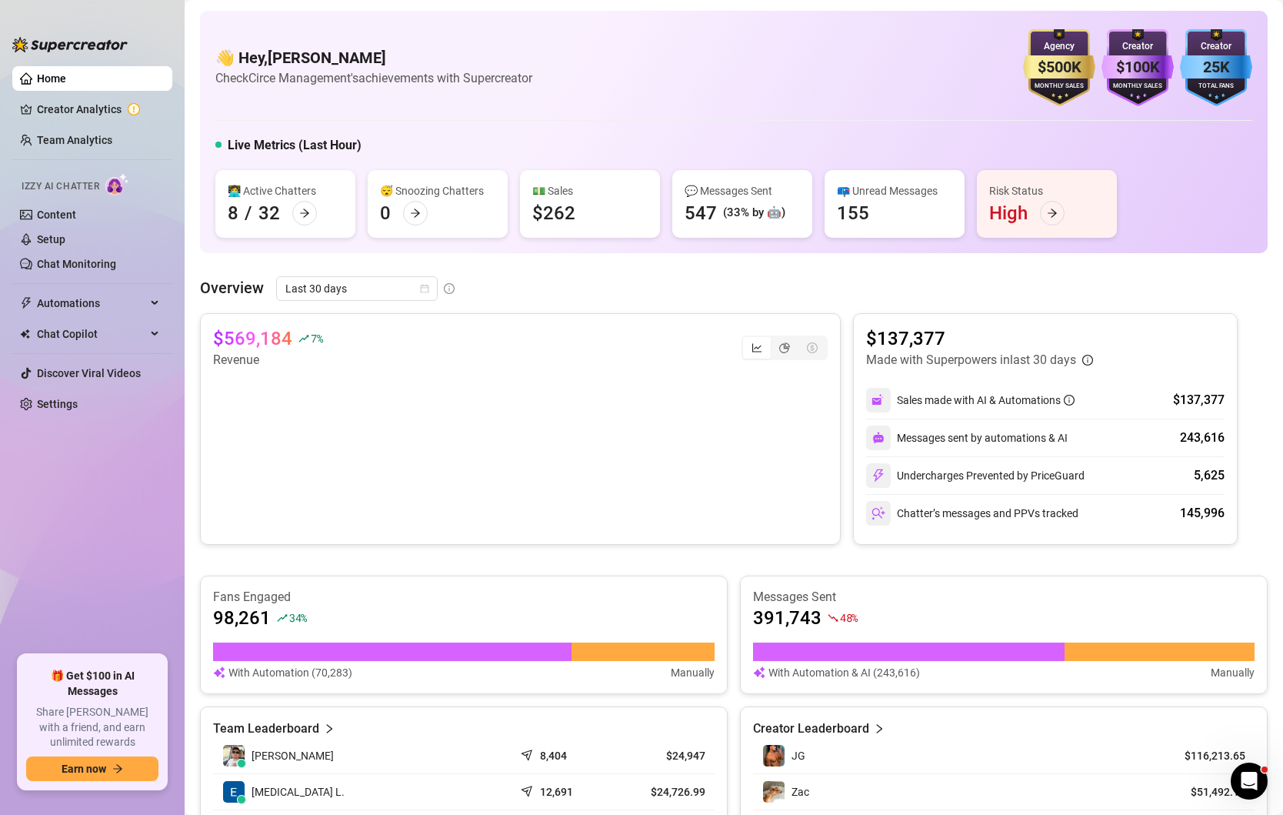
click at [63, 77] on link "Home" at bounding box center [51, 78] width 29 height 12
click at [432, 292] on div "Last 30 days" at bounding box center [357, 288] width 162 height 25
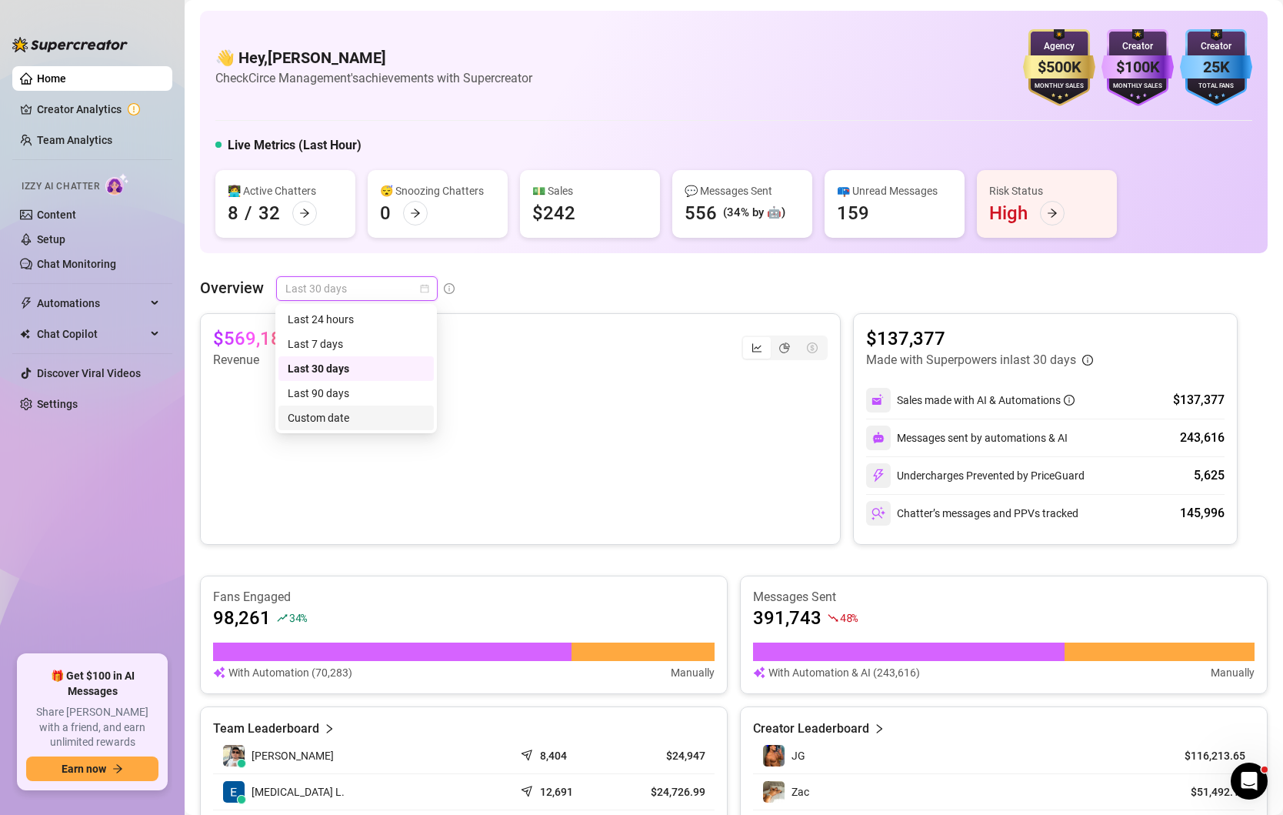
click at [330, 421] on div "Custom date" at bounding box center [356, 417] width 137 height 17
type input "[DATE]"
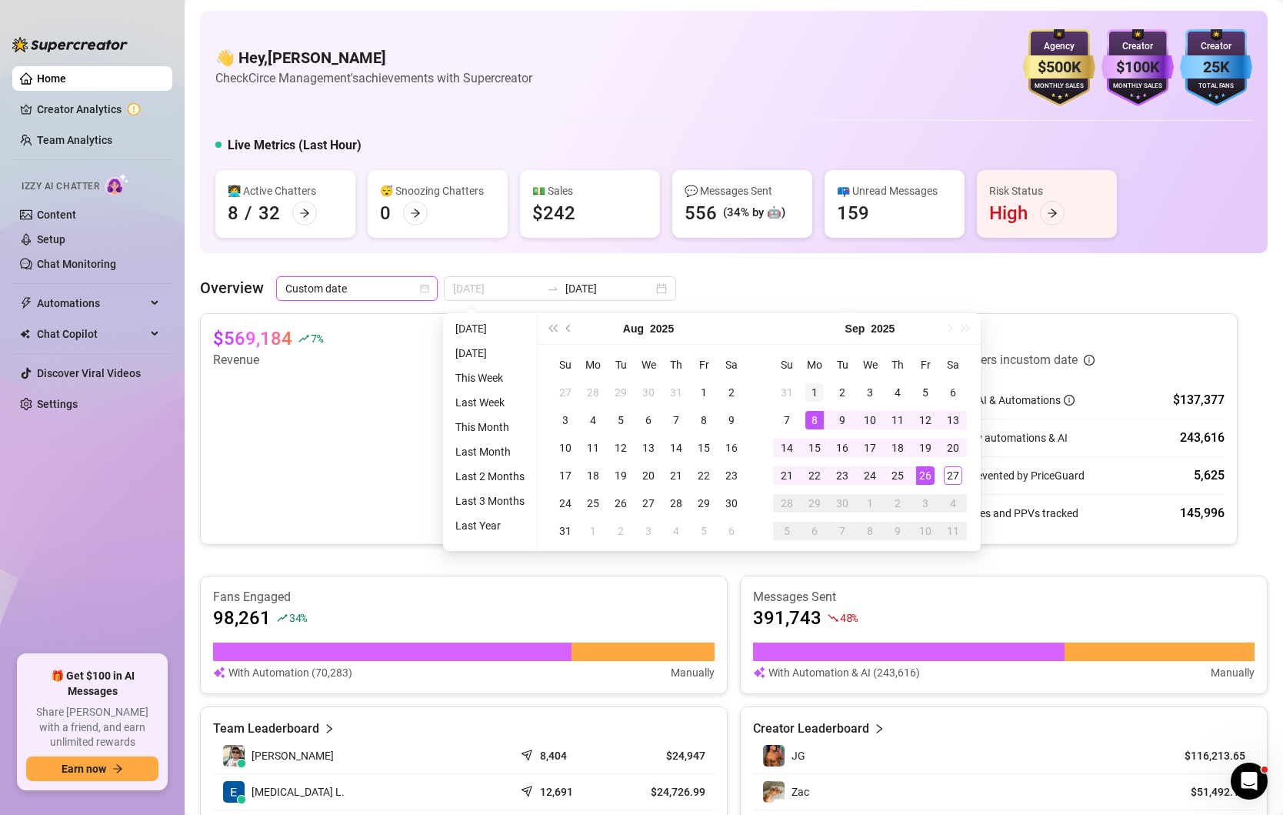
type input "[DATE]"
click at [813, 392] on div "1" at bounding box center [814, 392] width 18 height 18
type input "[DATE]"
click at [928, 480] on div "26" at bounding box center [925, 475] width 18 height 18
